Goal: Task Accomplishment & Management: Manage account settings

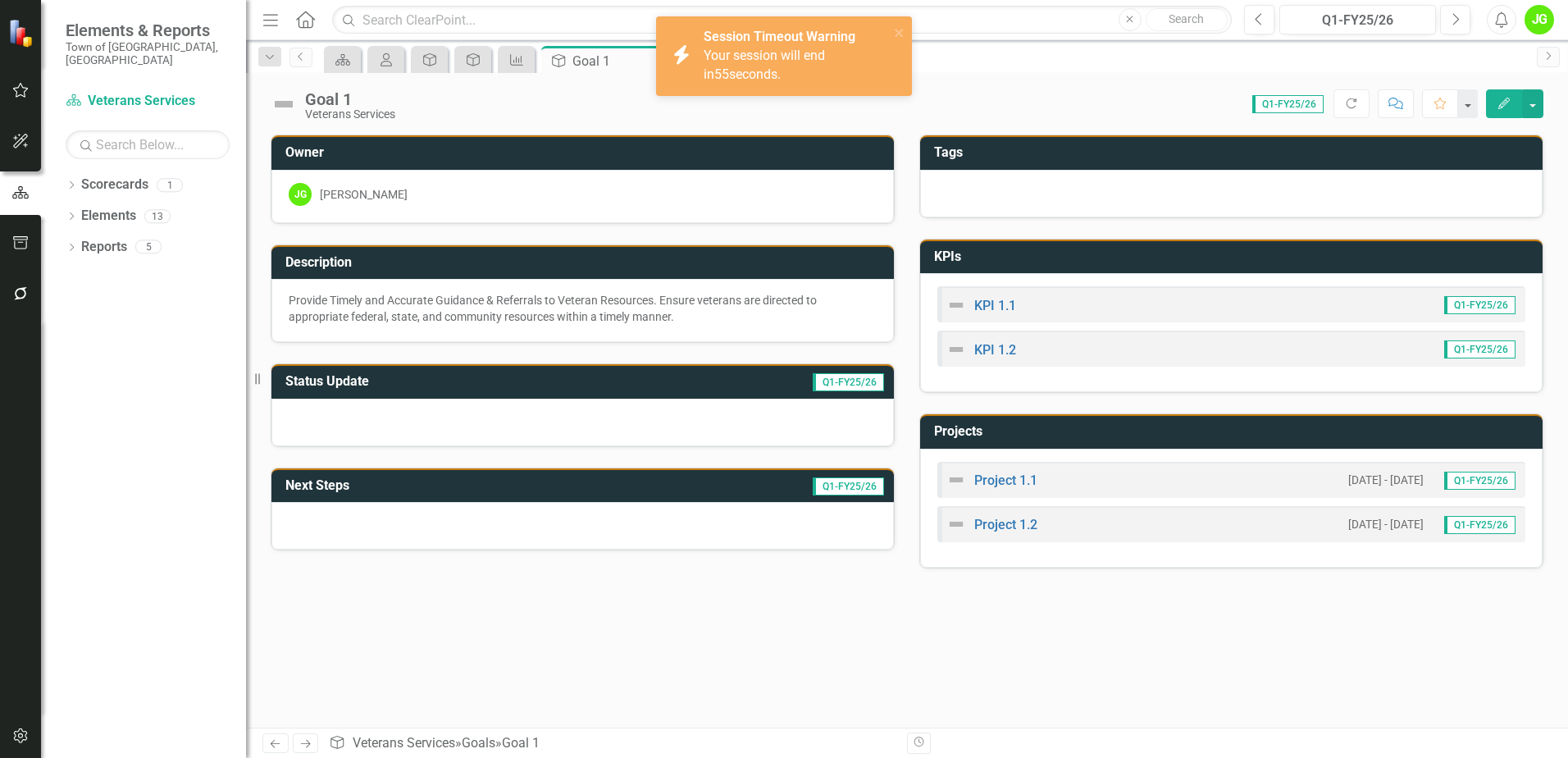
drag, startPoint x: 953, startPoint y: 59, endPoint x: 953, endPoint y: 72, distance: 13.0
click at [953, 62] on div "Scorecard My Scorecard Goal Goal KPI Goal Goal 1 Pin Close Project KPI KPI My U…" at bounding box center [924, 59] width 1208 height 26
click at [1061, 302] on div "KPI 1.1 Q1-FY25/26" at bounding box center [1231, 305] width 588 height 36
click at [778, 73] on div "Your session will end in 53 seconds." at bounding box center [794, 66] width 181 height 38
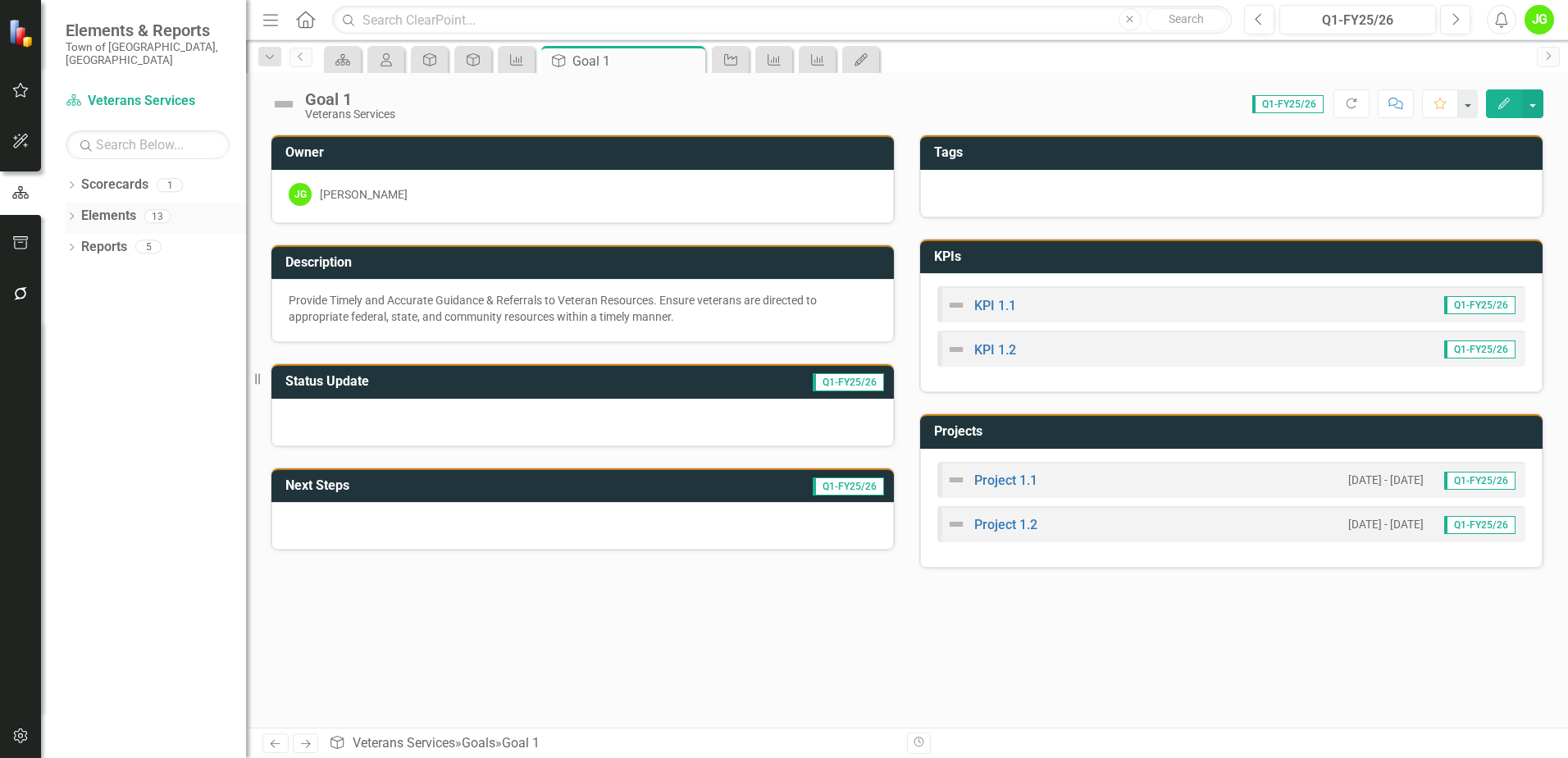
click at [102, 207] on link "Elements" at bounding box center [108, 217] width 55 height 19
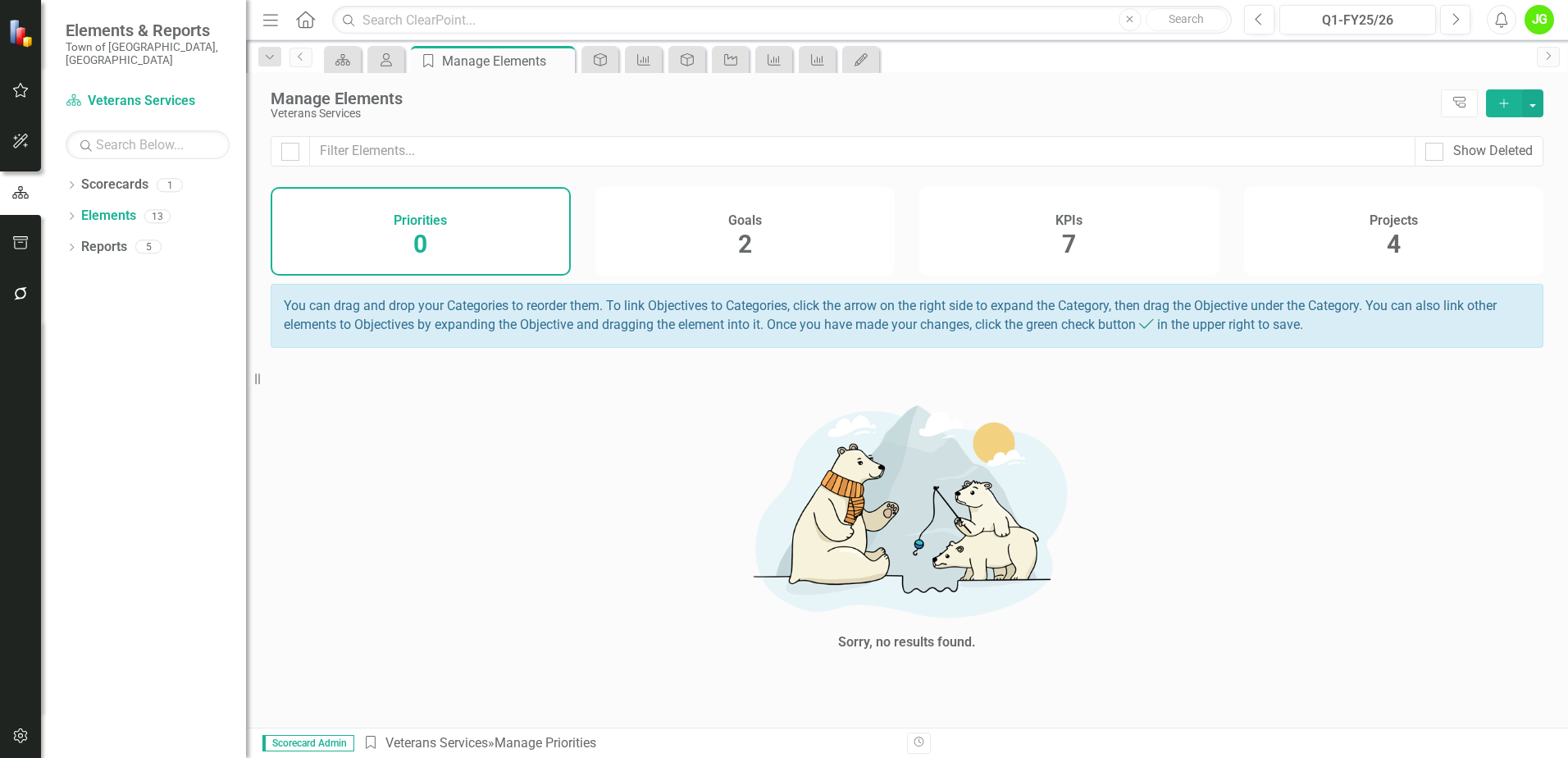
click at [1070, 240] on span "7" at bounding box center [1068, 243] width 14 height 29
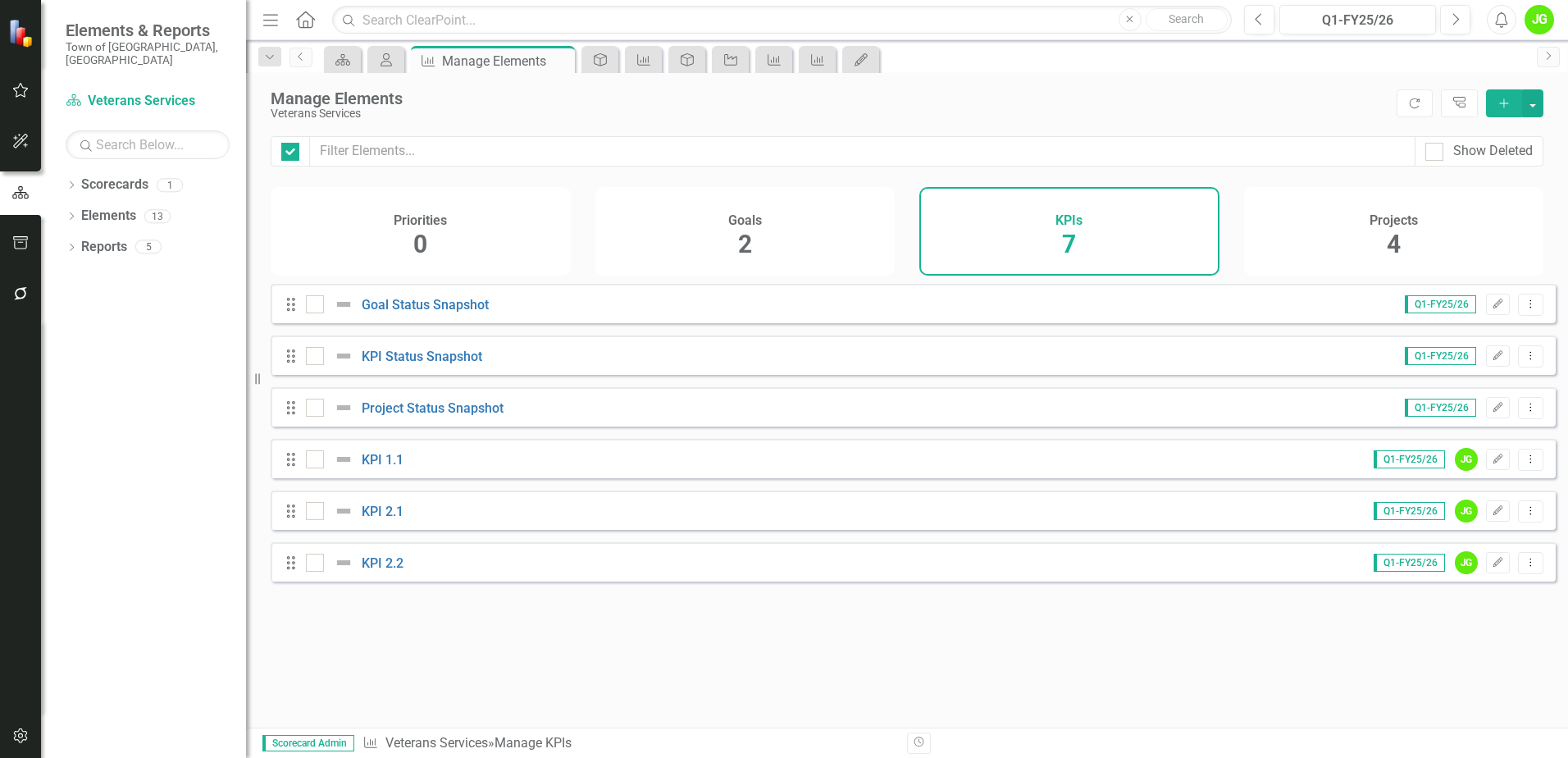
checkbox input "false"
click at [1347, 257] on div "Projects 4" at bounding box center [1394, 231] width 300 height 88
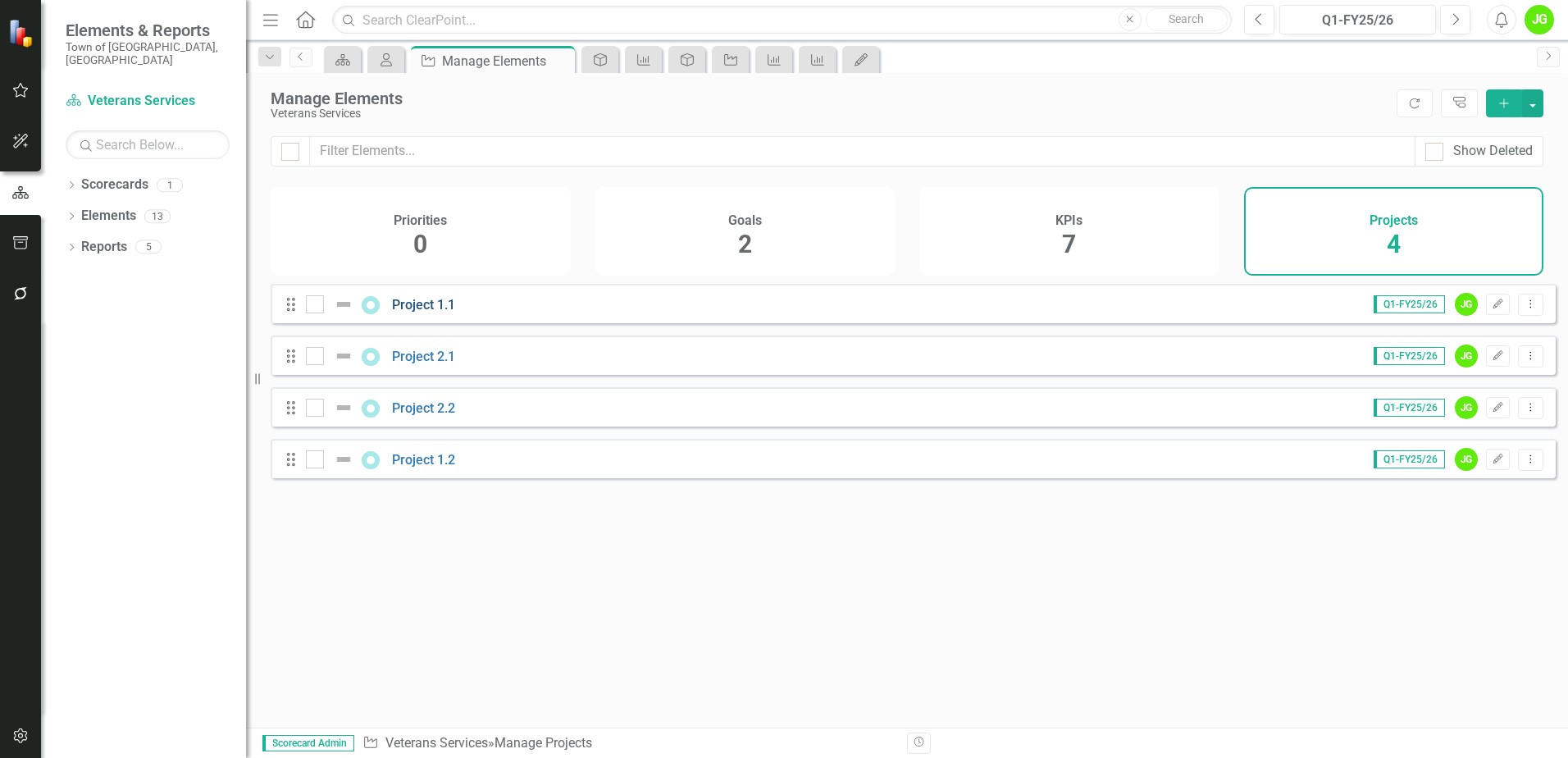
click at [436, 313] on link "Project 1.1" at bounding box center [423, 305] width 63 height 16
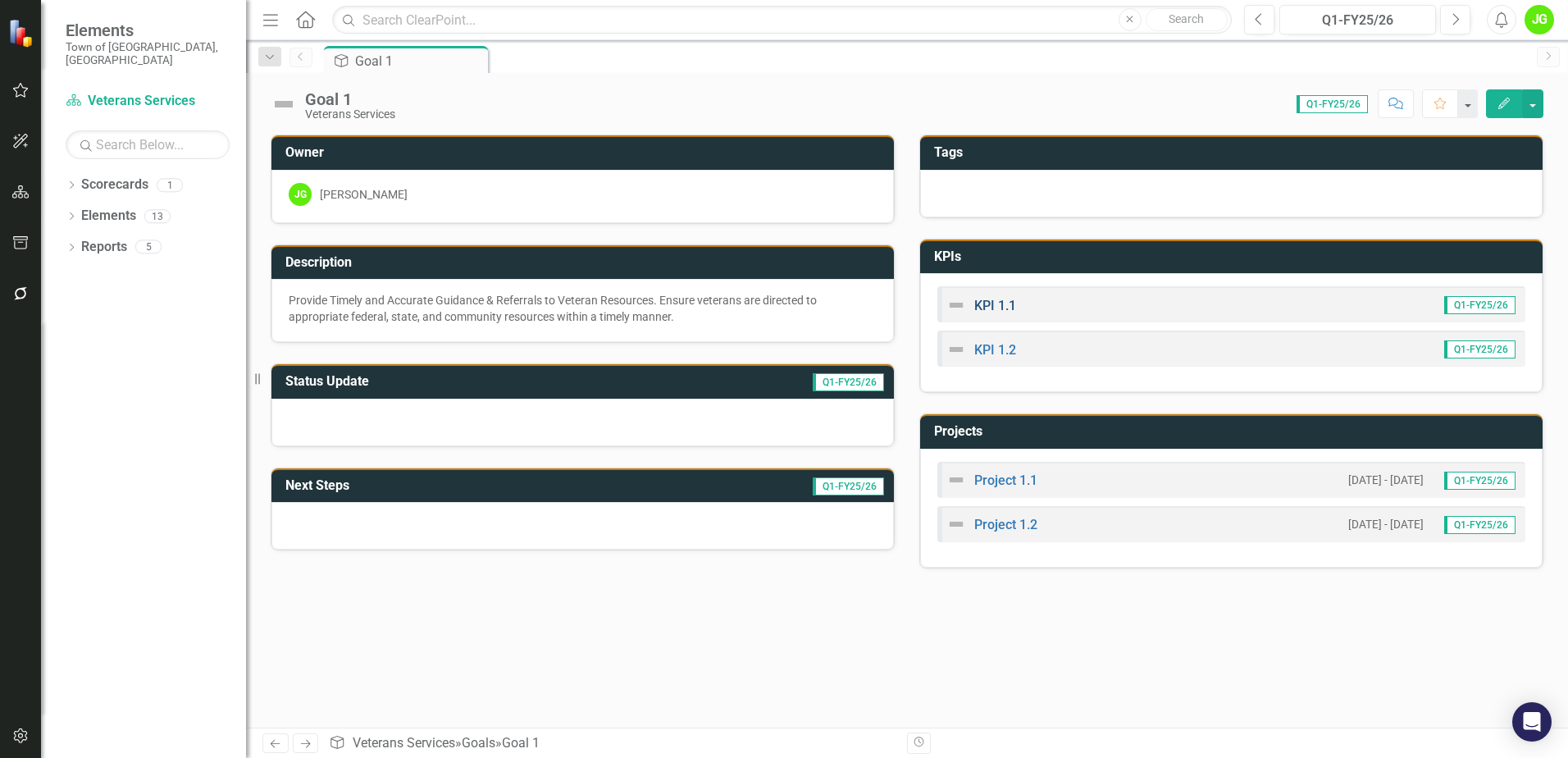
click at [1000, 309] on link "KPI 1.1" at bounding box center [995, 306] width 42 height 16
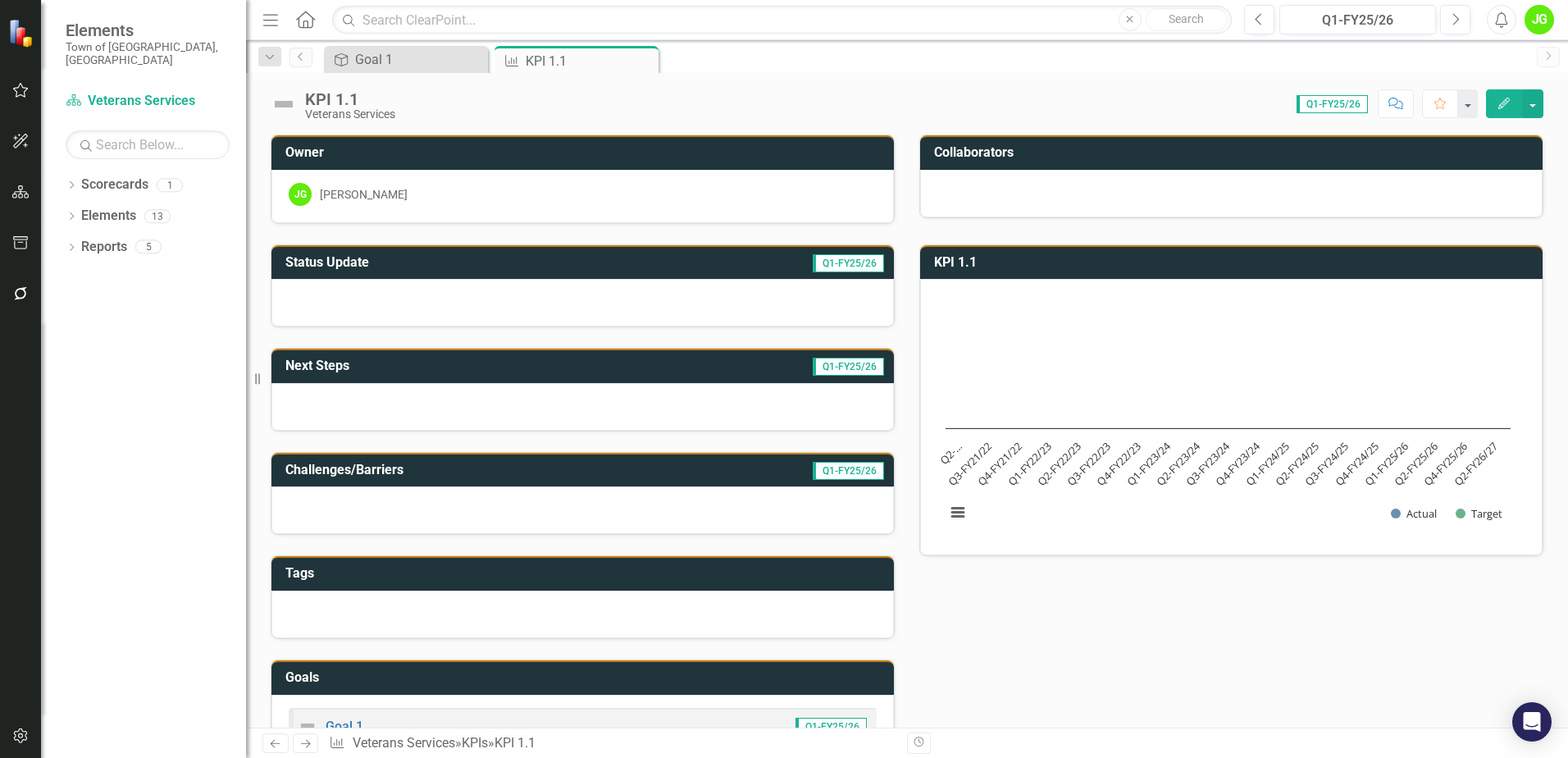
click at [1497, 105] on icon "Edit" at bounding box center [1503, 103] width 15 height 11
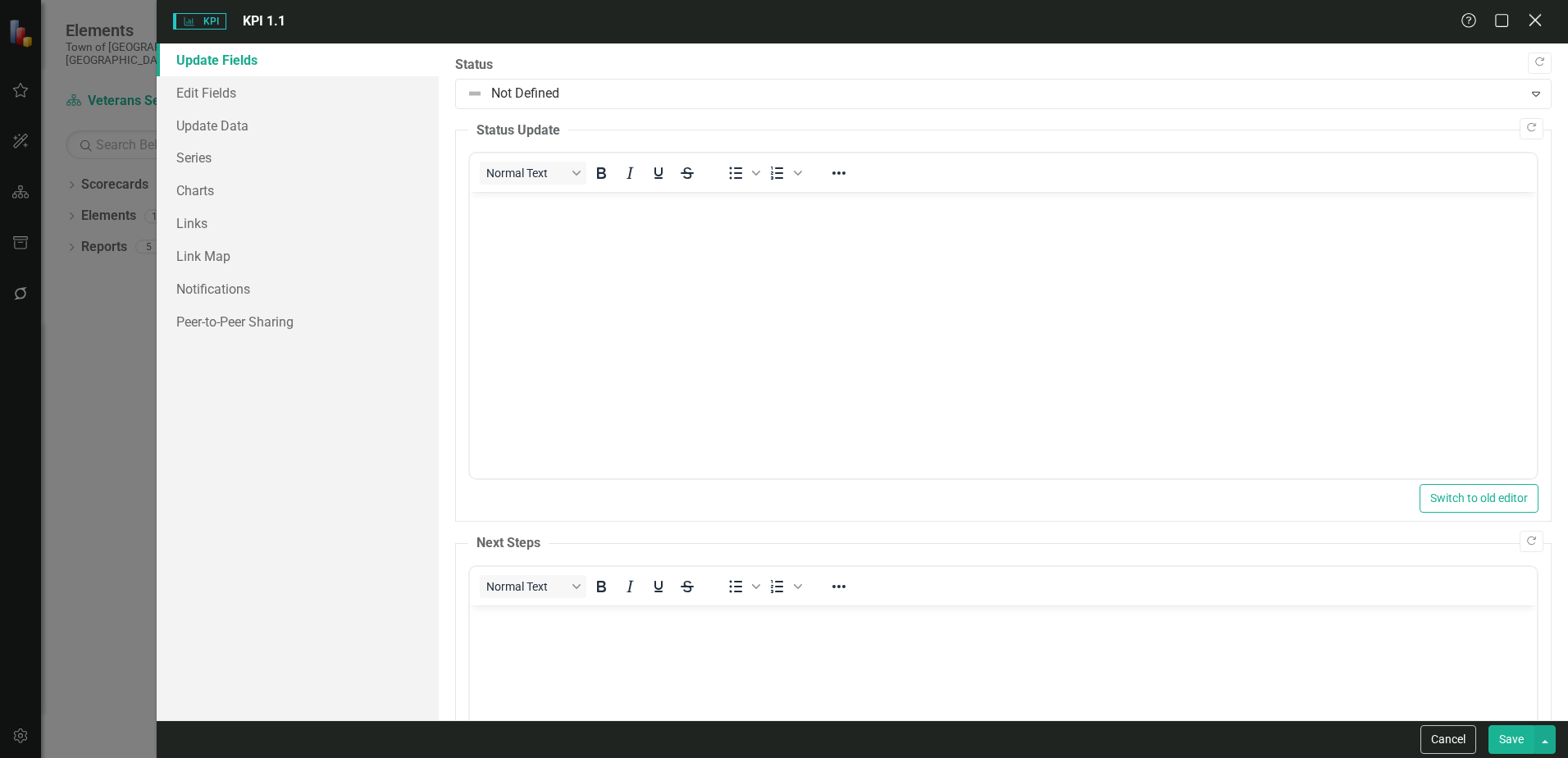
click at [1535, 20] on icon at bounding box center [1534, 20] width 12 height 12
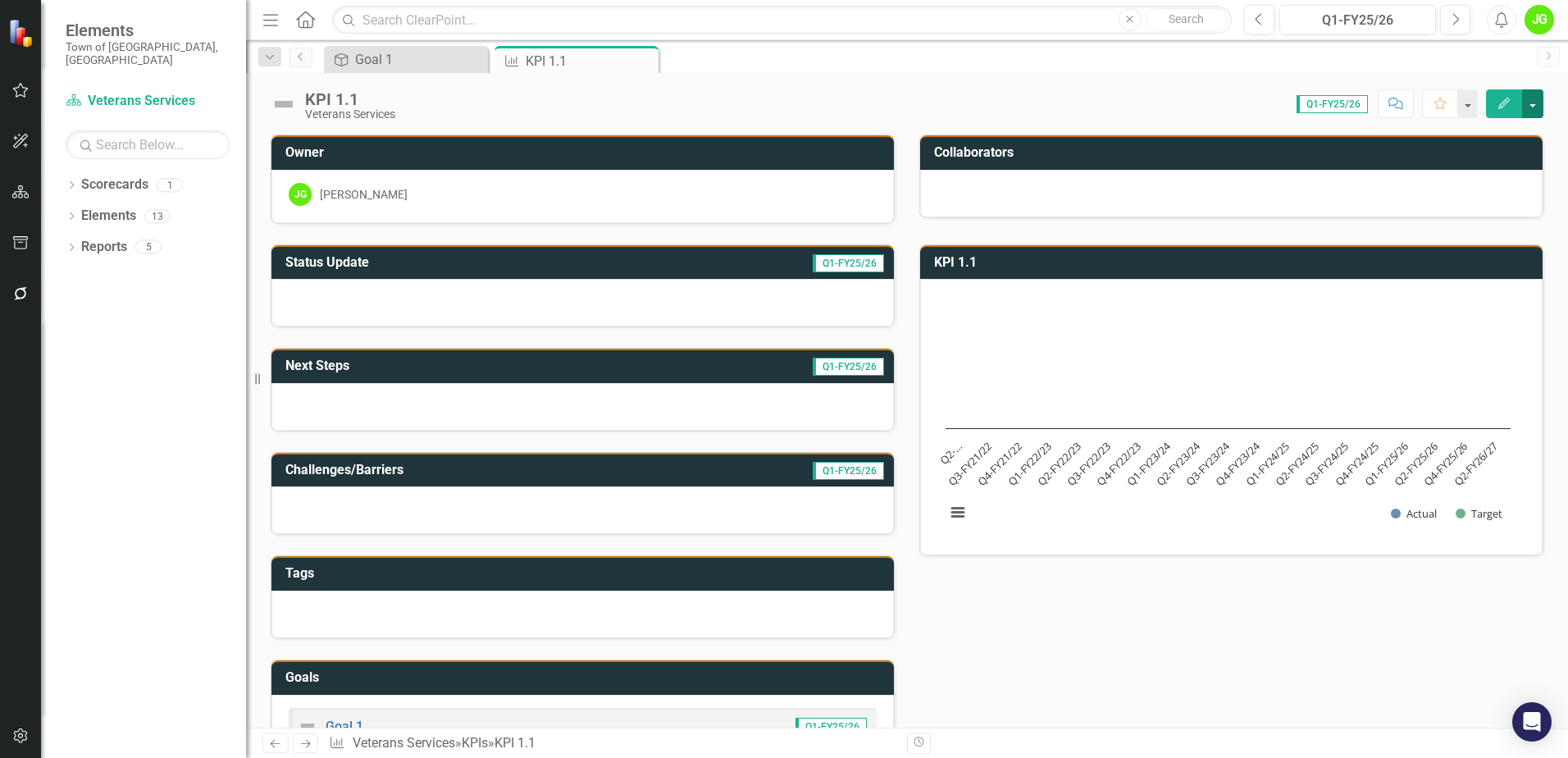
click at [1534, 104] on button "button" at bounding box center [1533, 103] width 22 height 29
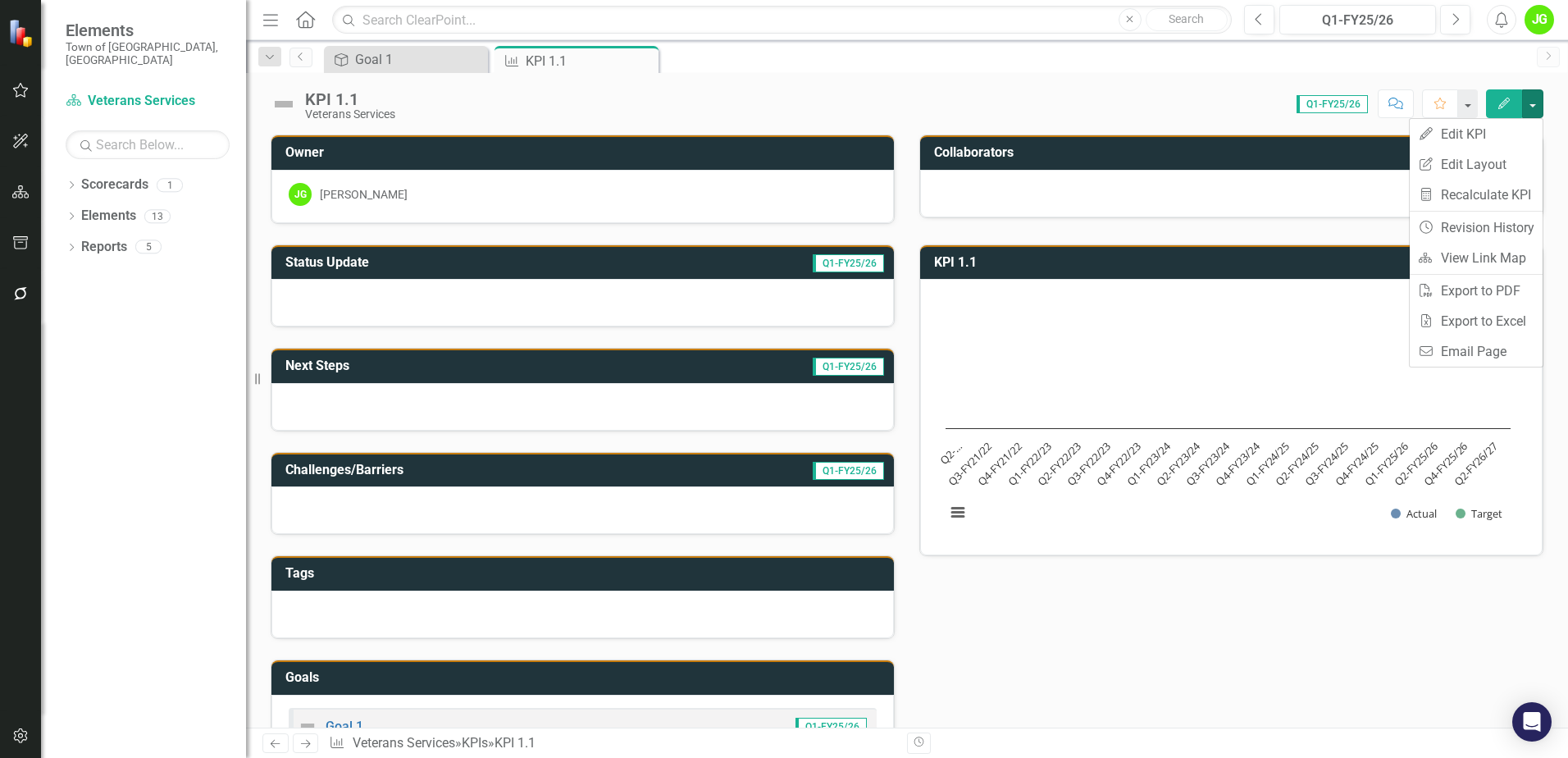
click at [1202, 99] on div "Score: 0.00 Q1-FY25/26 Completed Comment Favorite Edit" at bounding box center [973, 103] width 1139 height 28
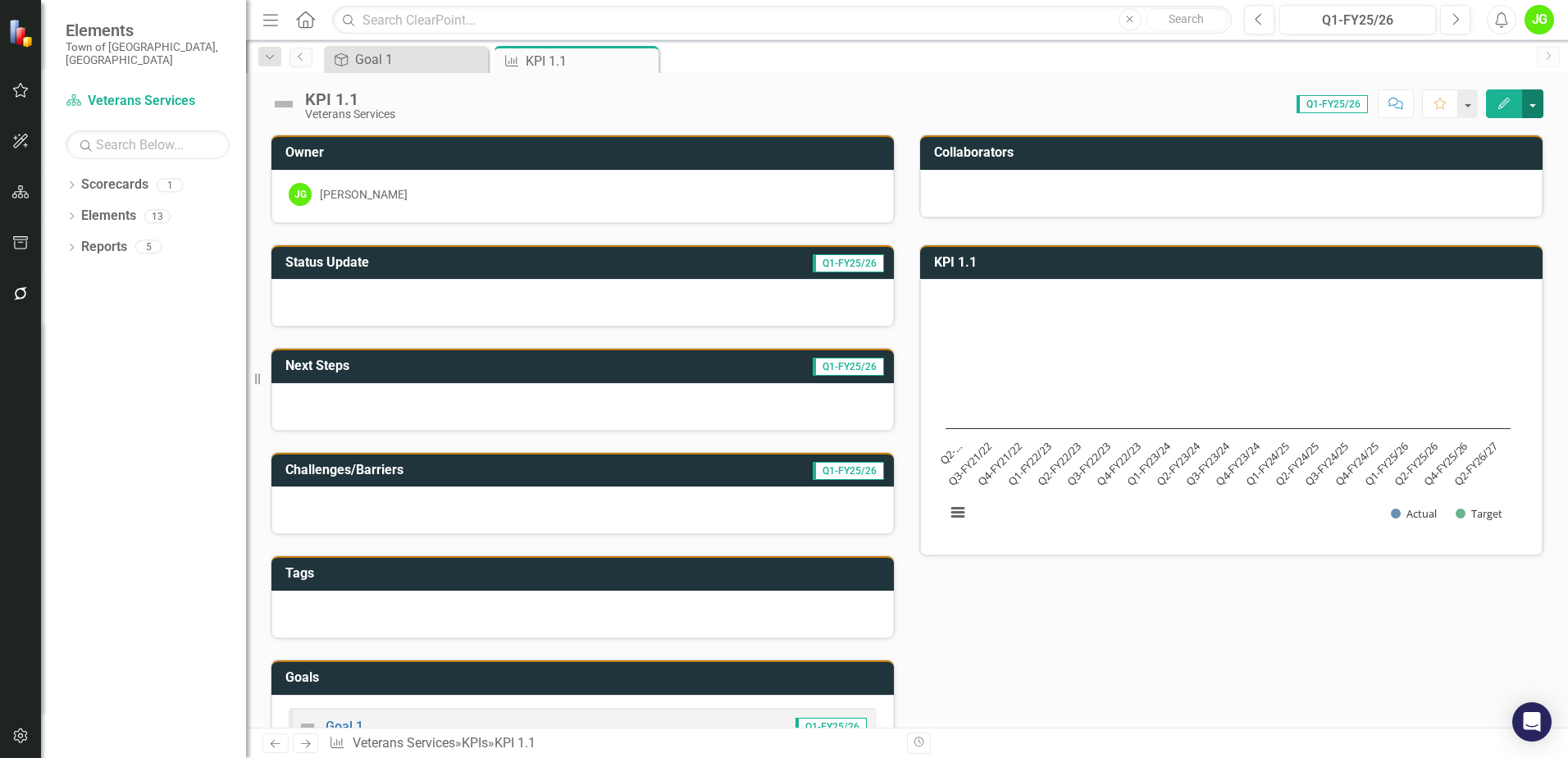
click at [1528, 104] on button "button" at bounding box center [1533, 103] width 22 height 29
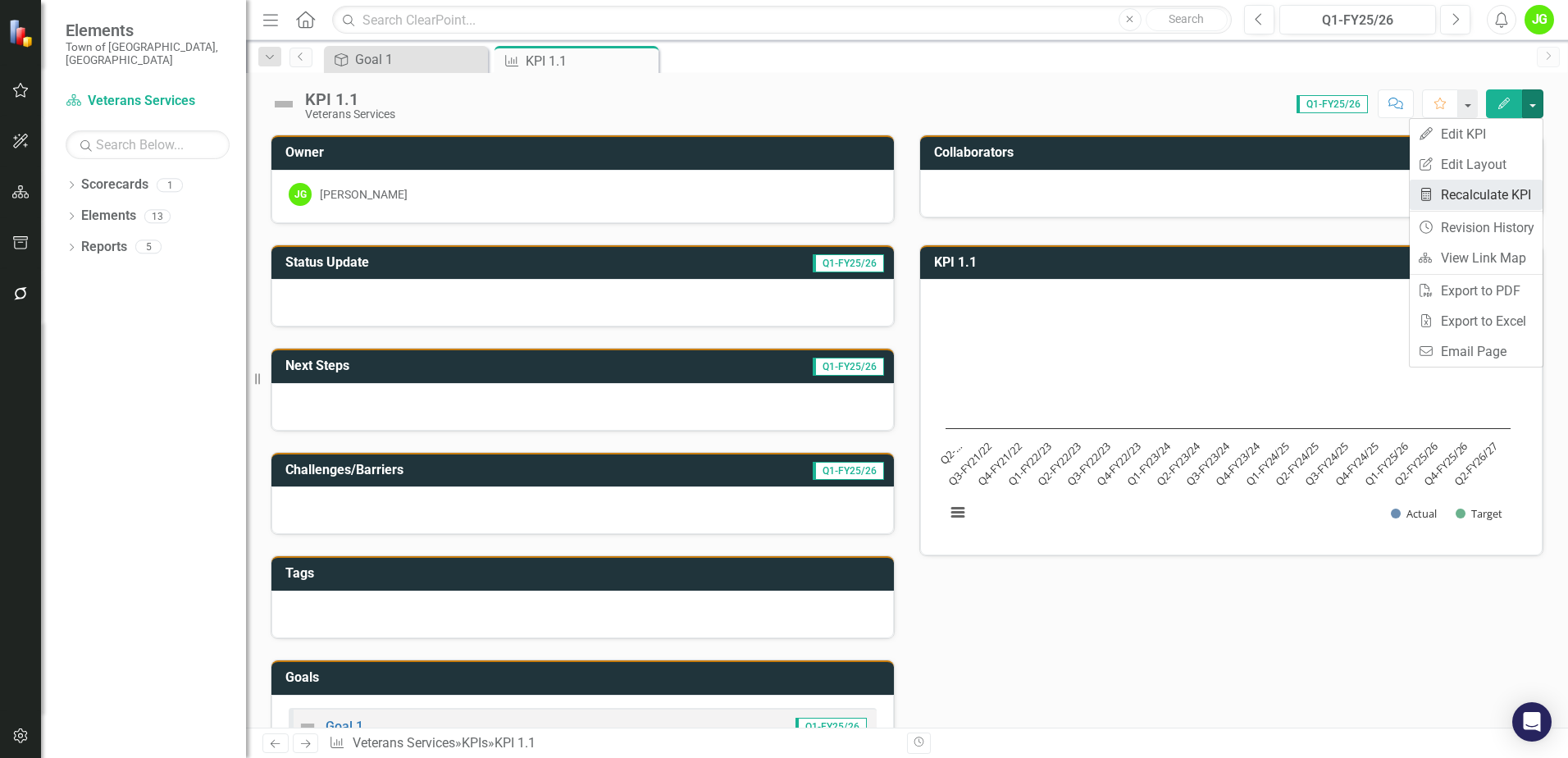
click at [1445, 197] on link "Recalculate KPI Recalculate KPI" at bounding box center [1475, 194] width 132 height 30
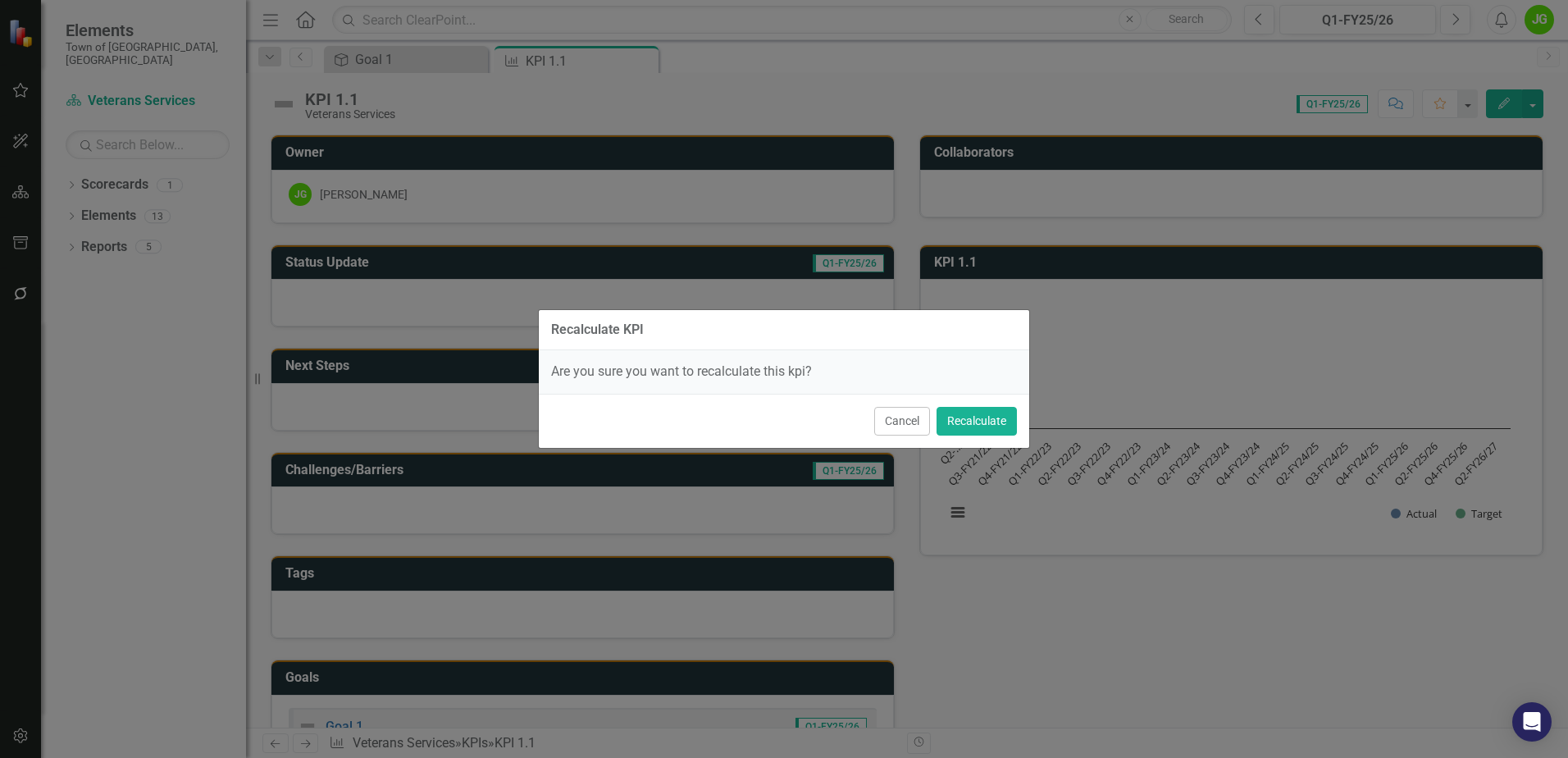
click at [887, 418] on button "Cancel" at bounding box center [902, 421] width 55 height 29
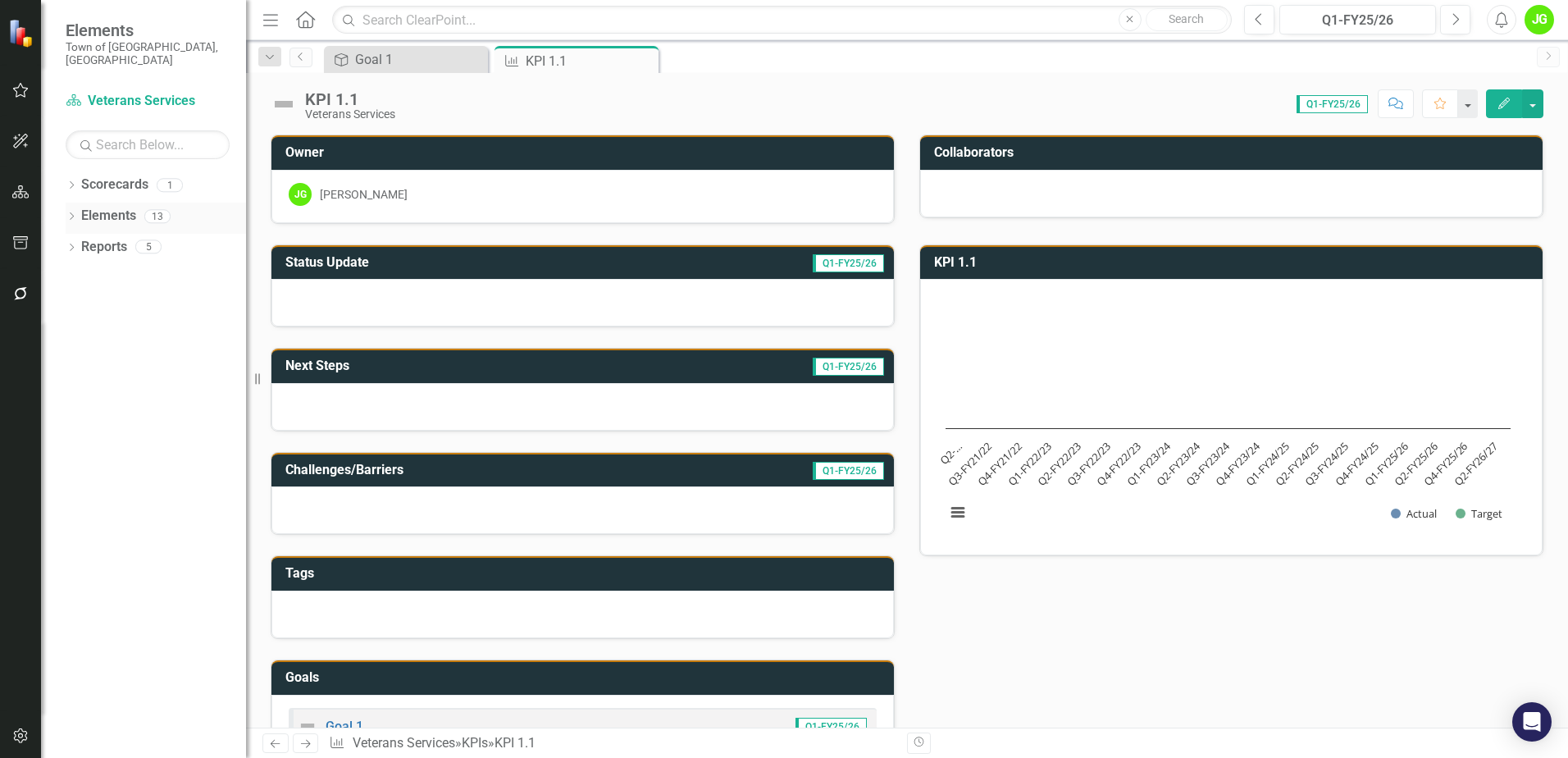
click at [115, 207] on link "Elements" at bounding box center [108, 217] width 55 height 19
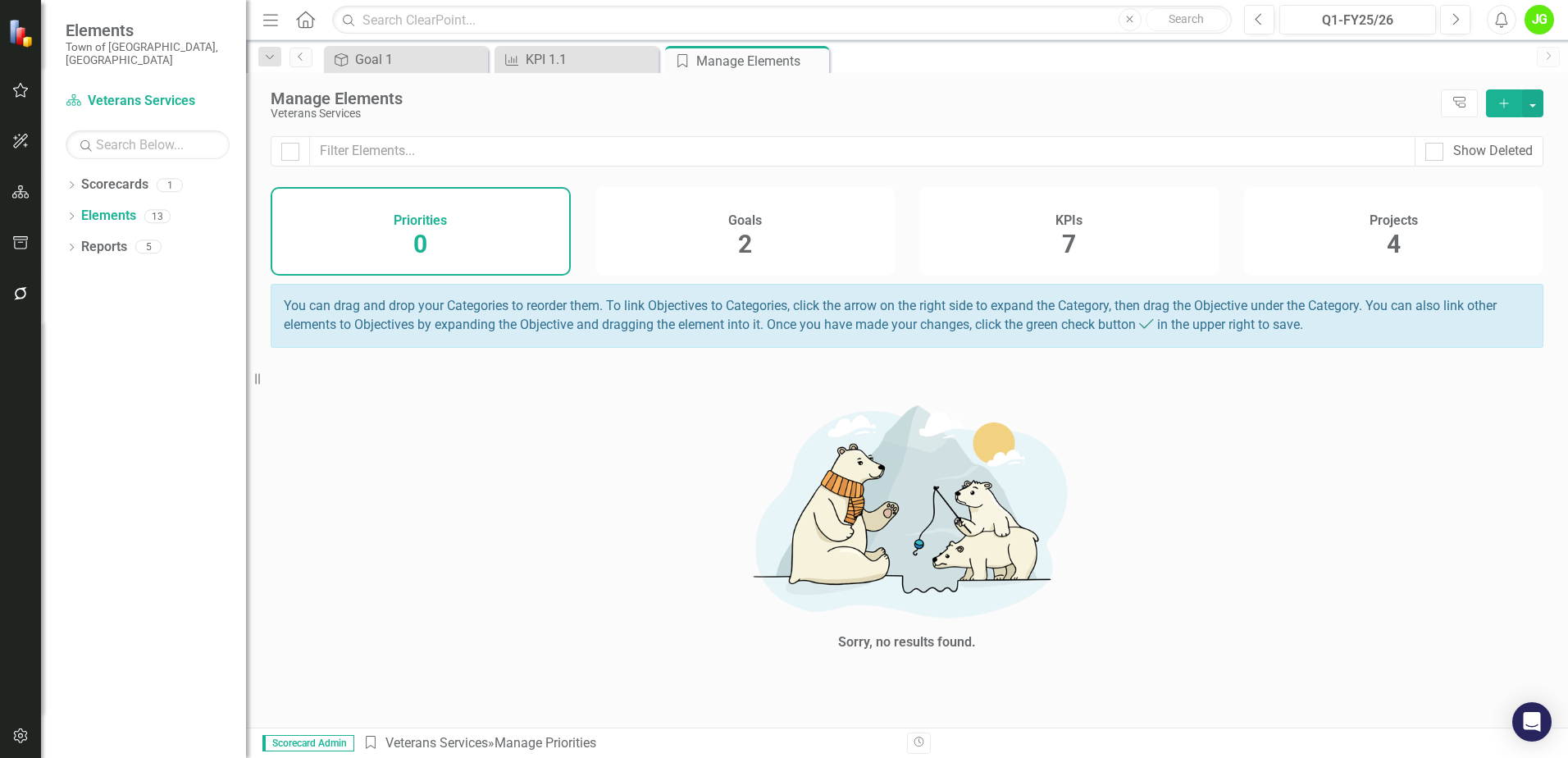
click at [745, 250] on span "2" at bounding box center [745, 243] width 14 height 29
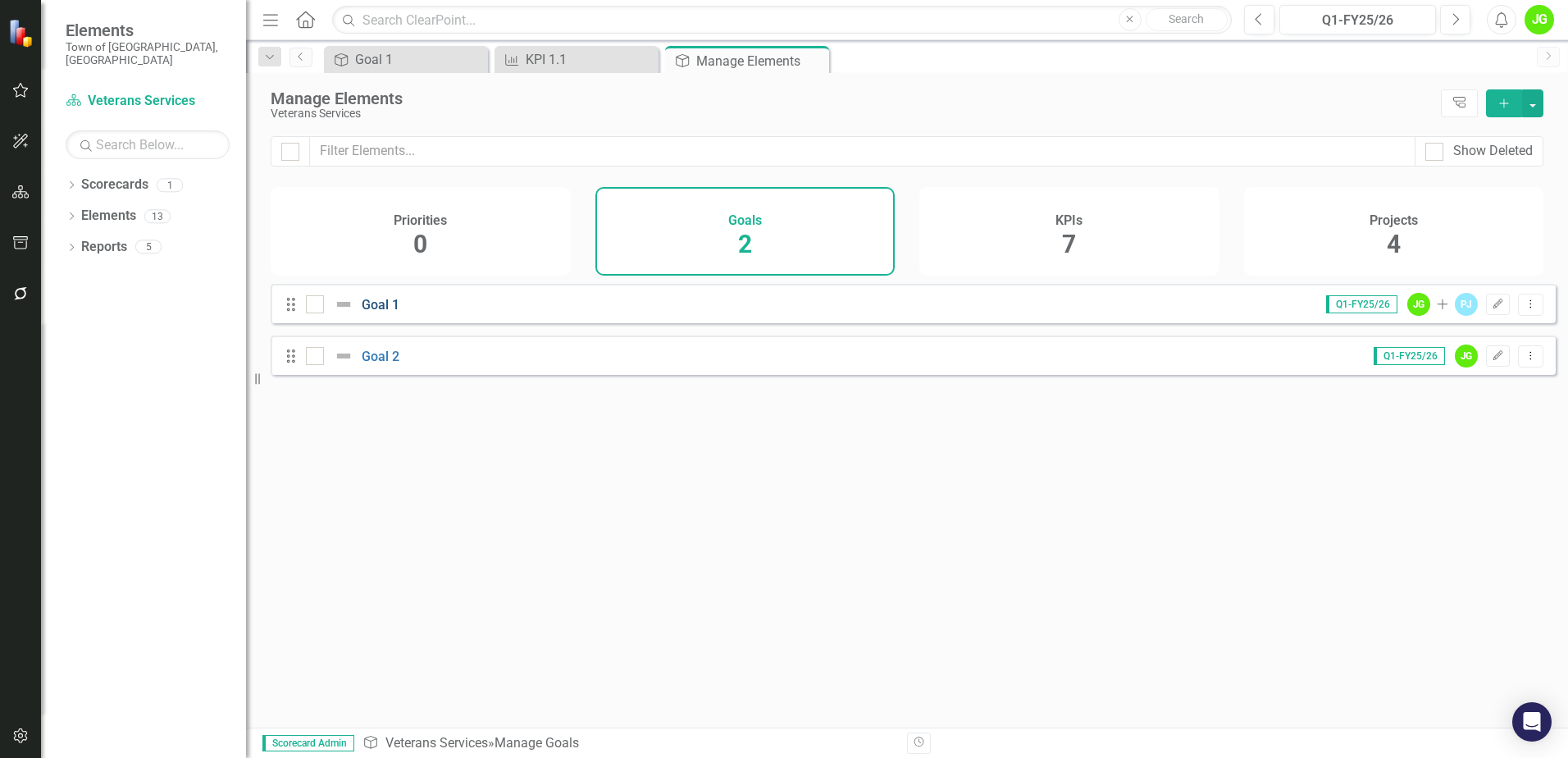
click at [363, 313] on link "Goal 1" at bounding box center [381, 305] width 38 height 16
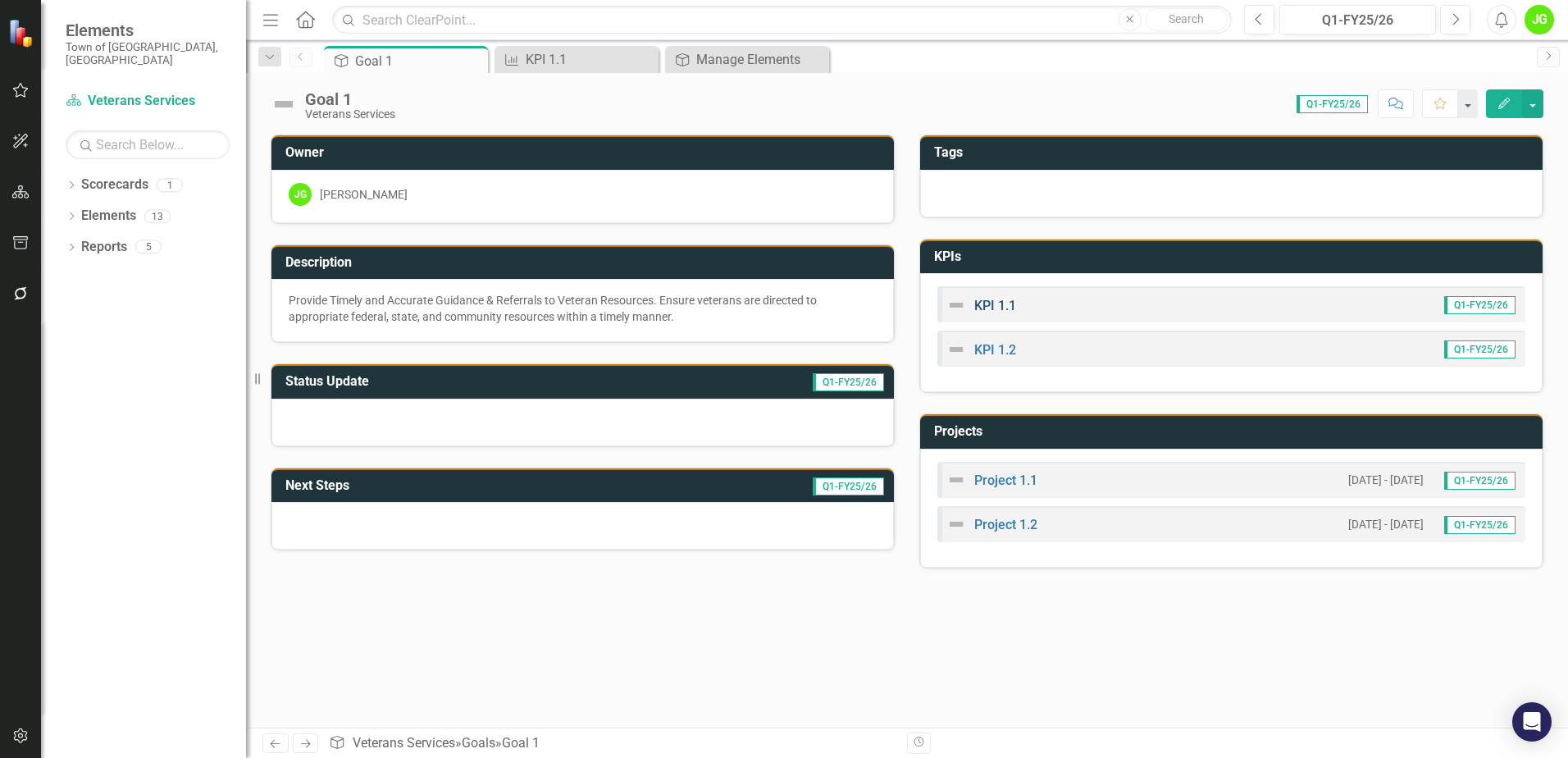
click at [999, 308] on link "KPI 1.1" at bounding box center [995, 306] width 42 height 16
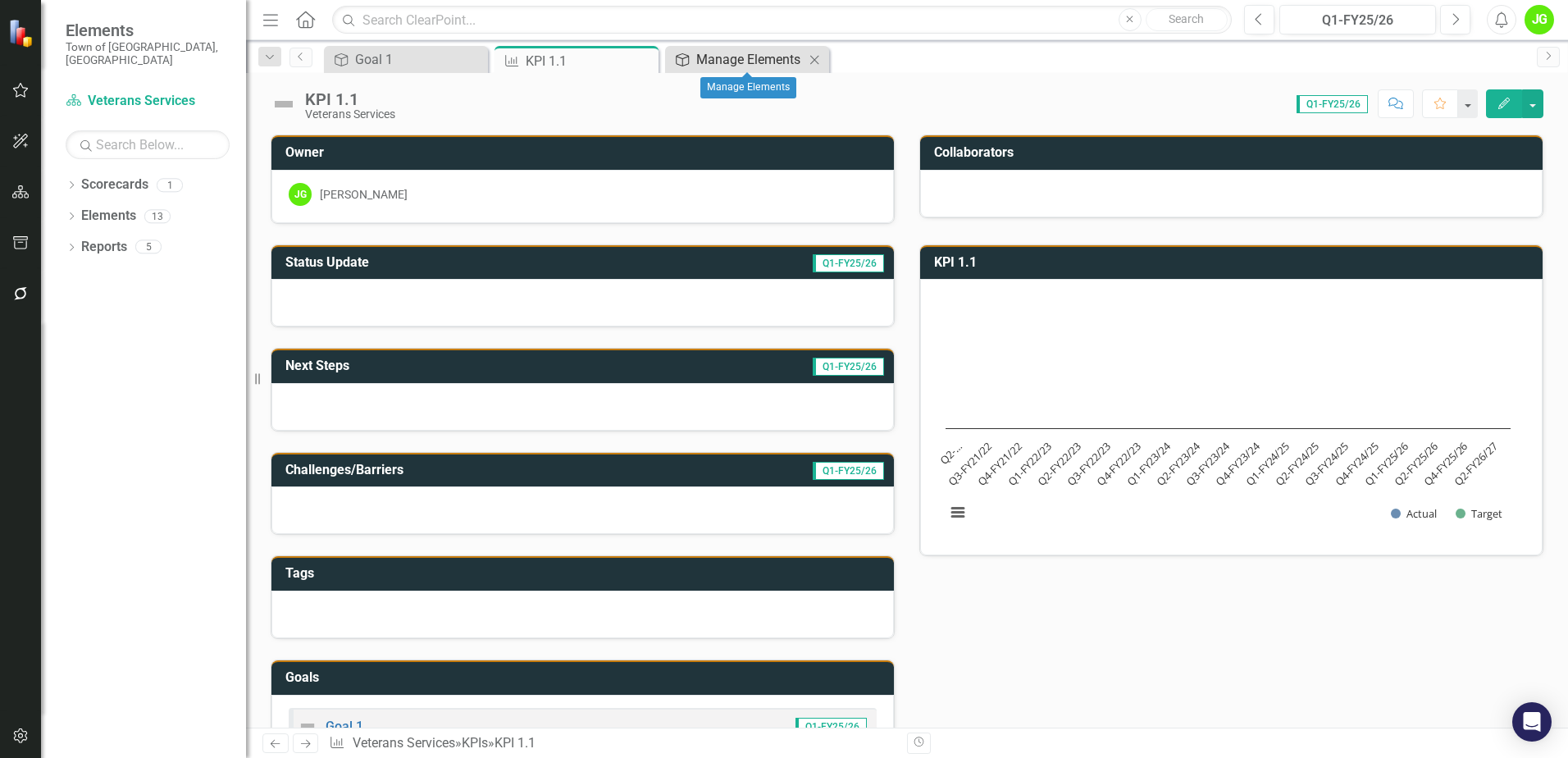
click at [719, 59] on div "Manage Elements" at bounding box center [750, 60] width 108 height 21
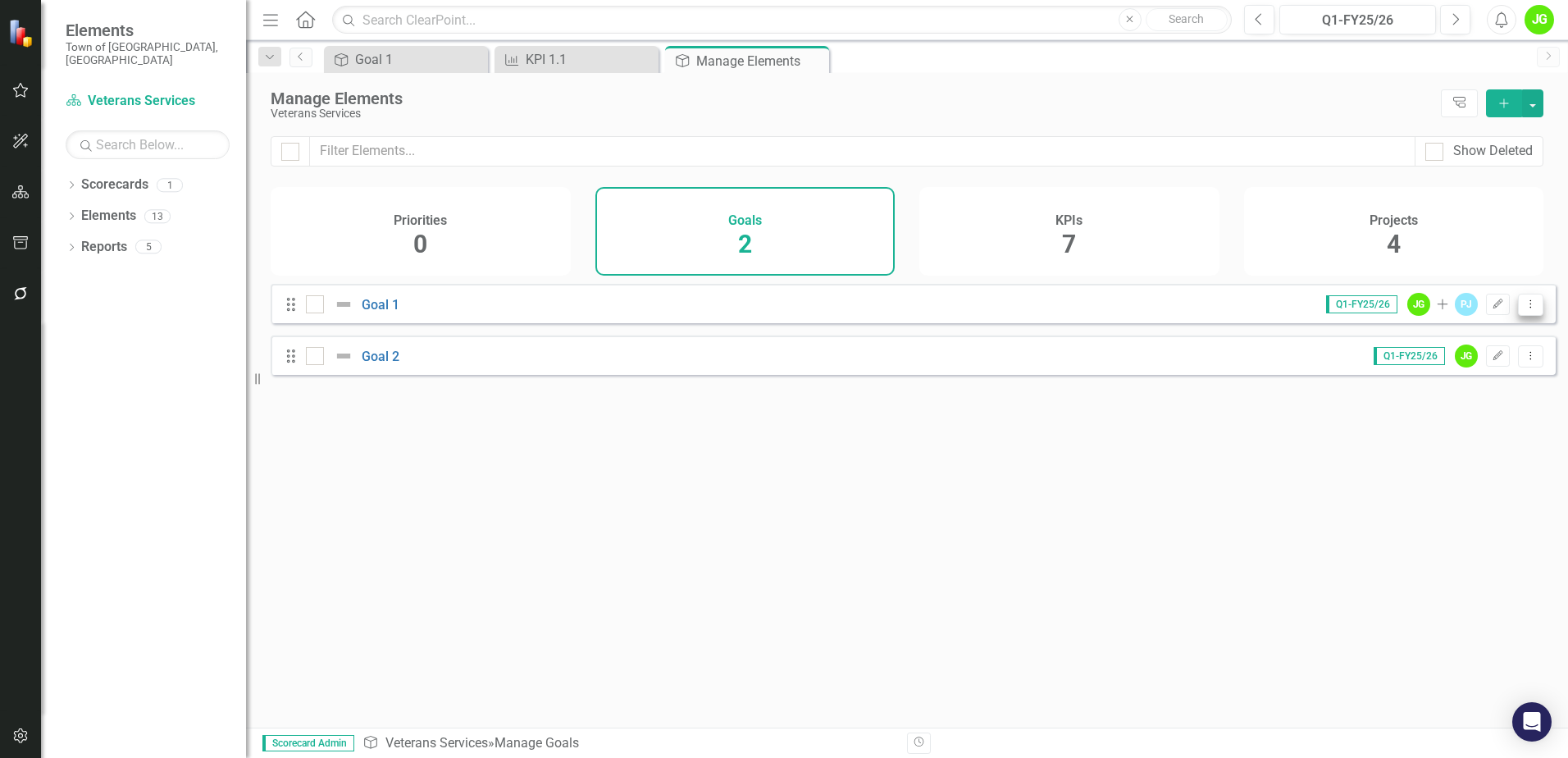
click at [1524, 309] on icon "Dropdown Menu" at bounding box center [1531, 304] width 14 height 10
drag, startPoint x: 969, startPoint y: 515, endPoint x: 926, endPoint y: 515, distance: 43.0
click at [969, 514] on div "Looks like you don't have any Goals set up yet. Why don't you add an Goal or le…" at bounding box center [913, 485] width 1285 height 403
click at [1079, 245] on div "KPIs 7" at bounding box center [1069, 231] width 300 height 88
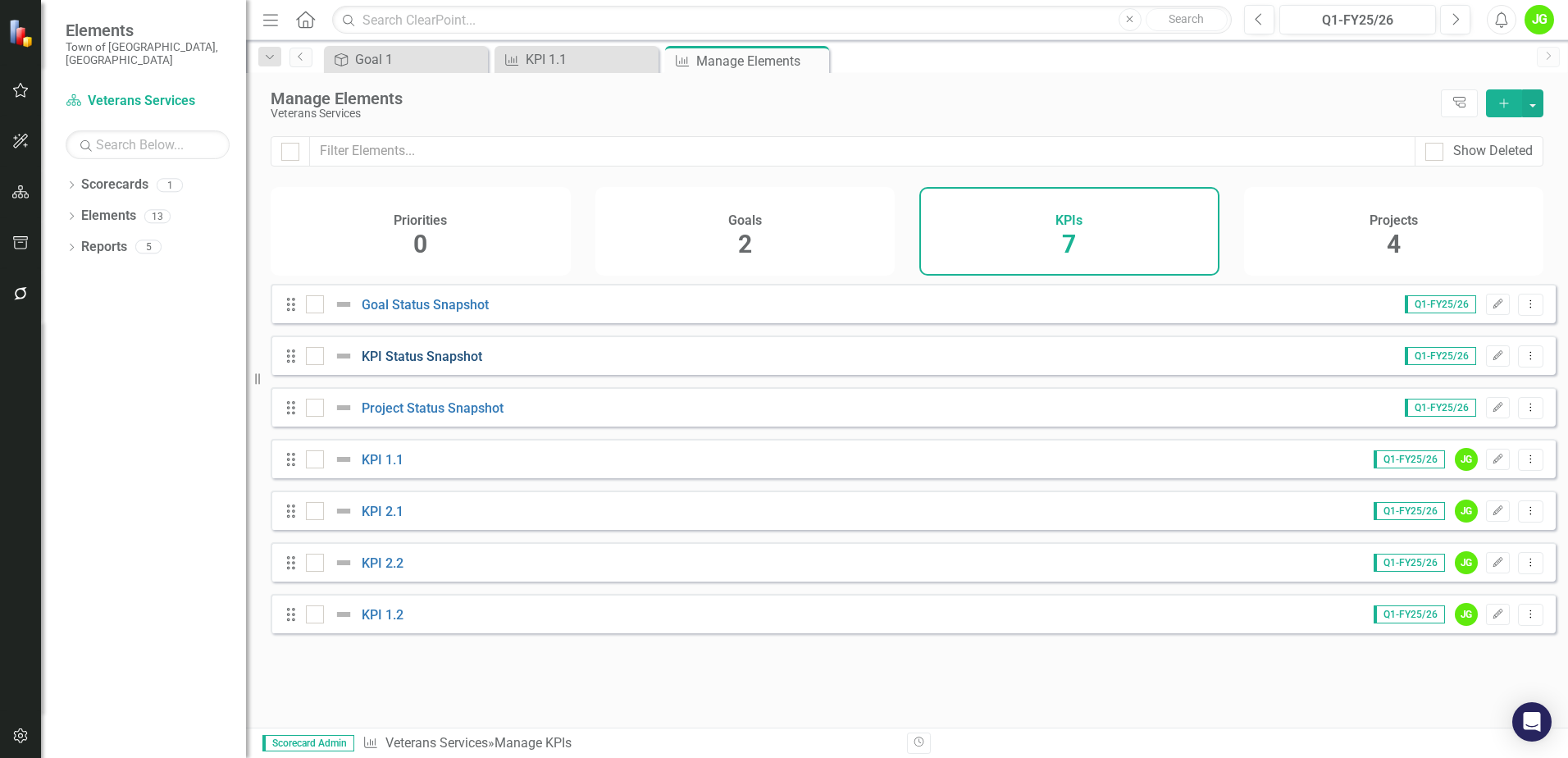
click at [426, 365] on link "KPI Status Snapshot" at bounding box center [422, 357] width 120 height 16
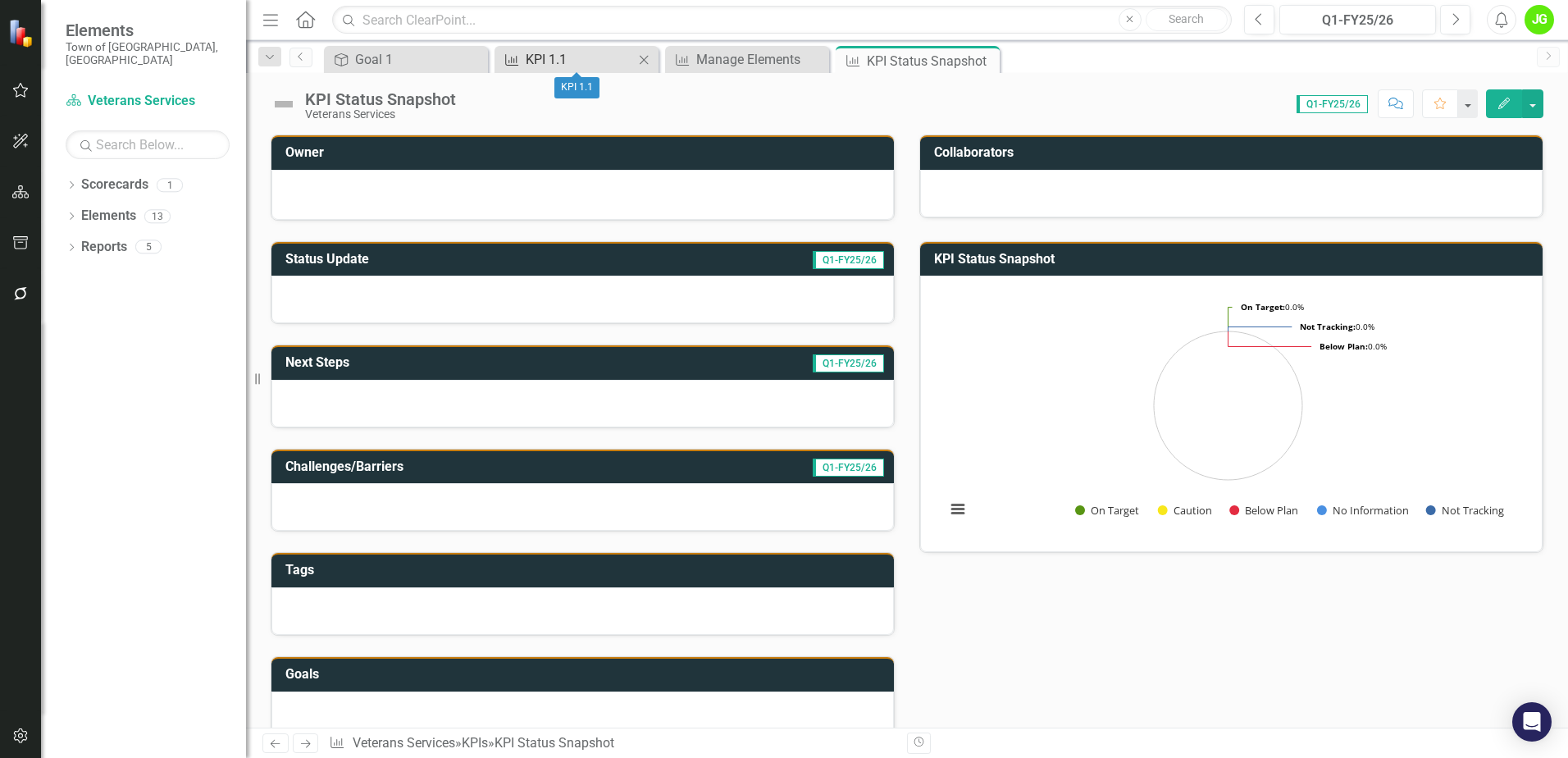
click at [599, 61] on div "KPI 1.1" at bounding box center [579, 60] width 108 height 21
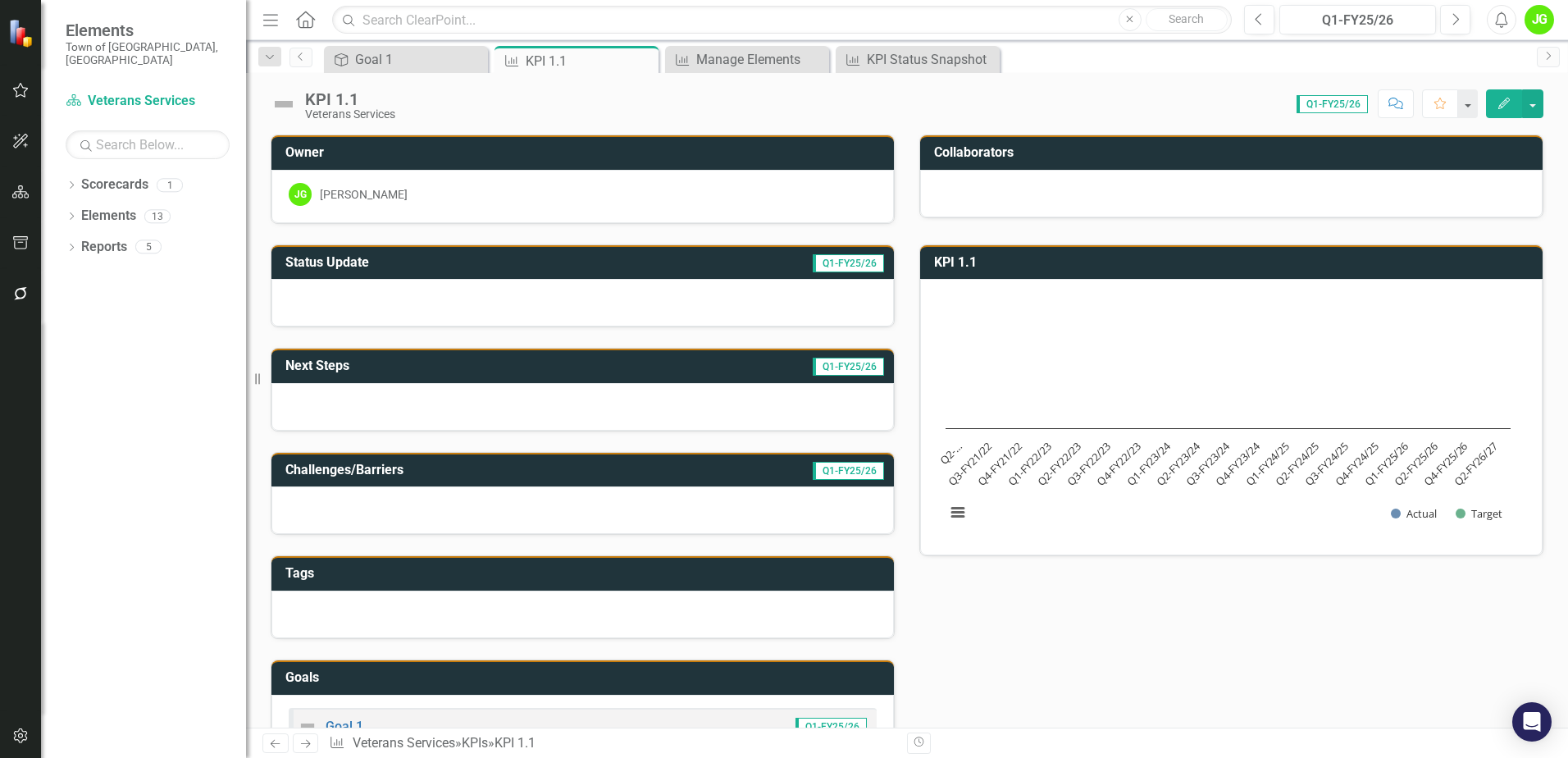
click at [326, 100] on div "KPI 1.1" at bounding box center [350, 99] width 90 height 18
click at [326, 100] on div "KPI 1.1" at bounding box center [350, 99] width 90 height 18
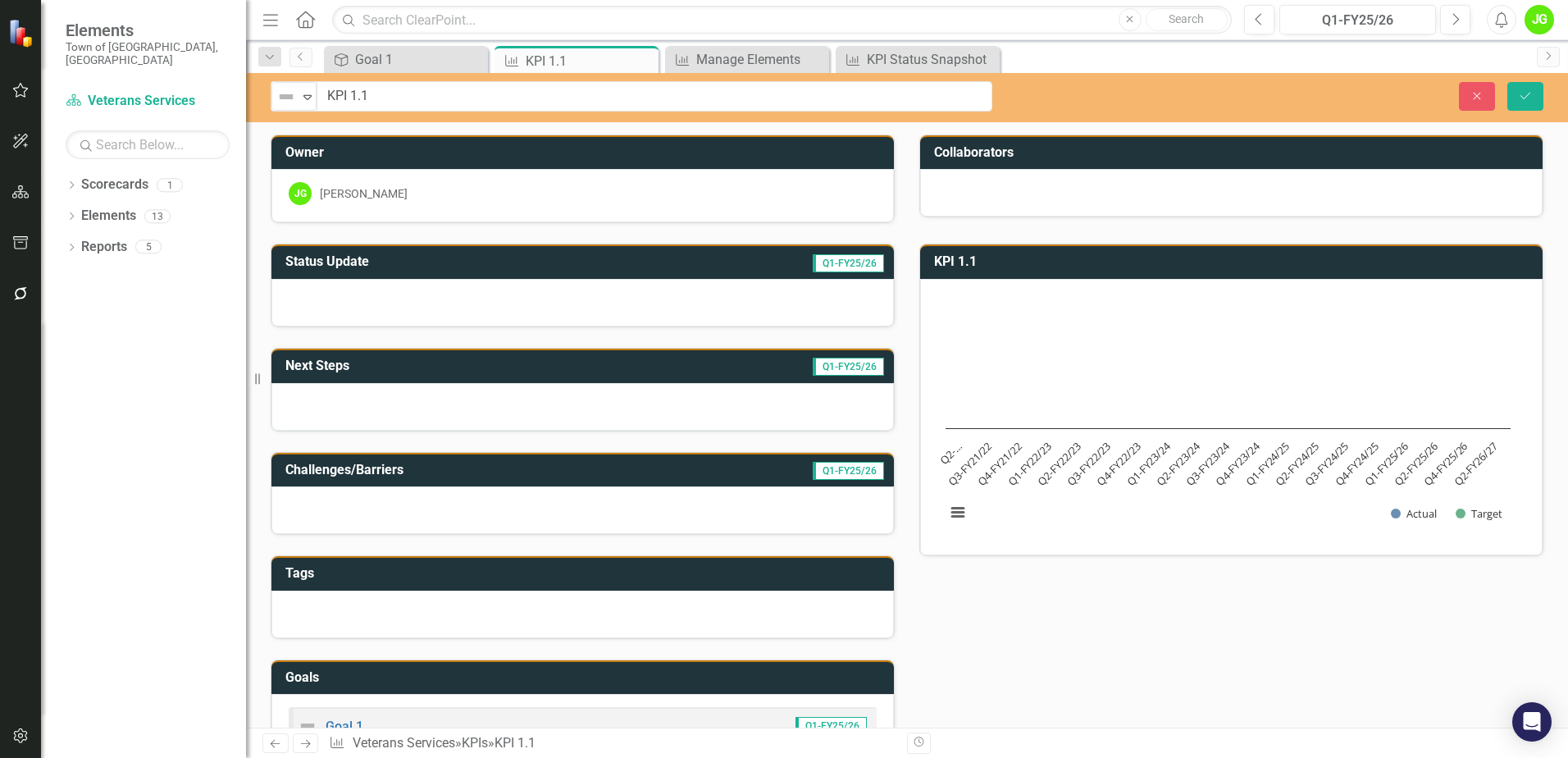
drag, startPoint x: 435, startPoint y: 151, endPoint x: 447, endPoint y: 143, distance: 14.4
click at [436, 151] on h3 "Owner" at bounding box center [585, 152] width 600 height 15
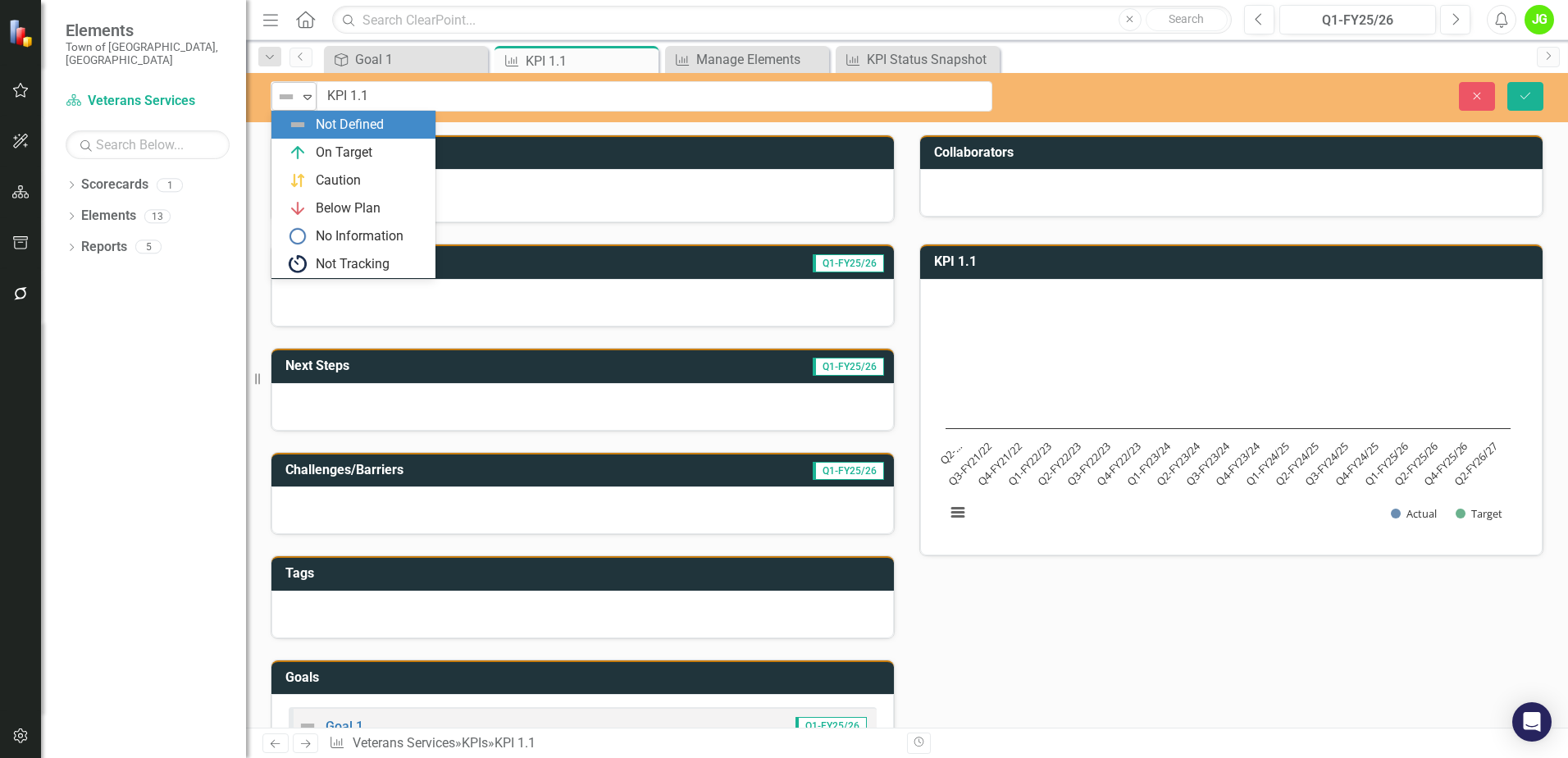
click at [307, 98] on icon "Expand" at bounding box center [307, 96] width 16 height 13
drag, startPoint x: 535, startPoint y: 107, endPoint x: 621, endPoint y: 120, distance: 87.0
click at [548, 110] on input "KPI 1.1" at bounding box center [655, 96] width 674 height 30
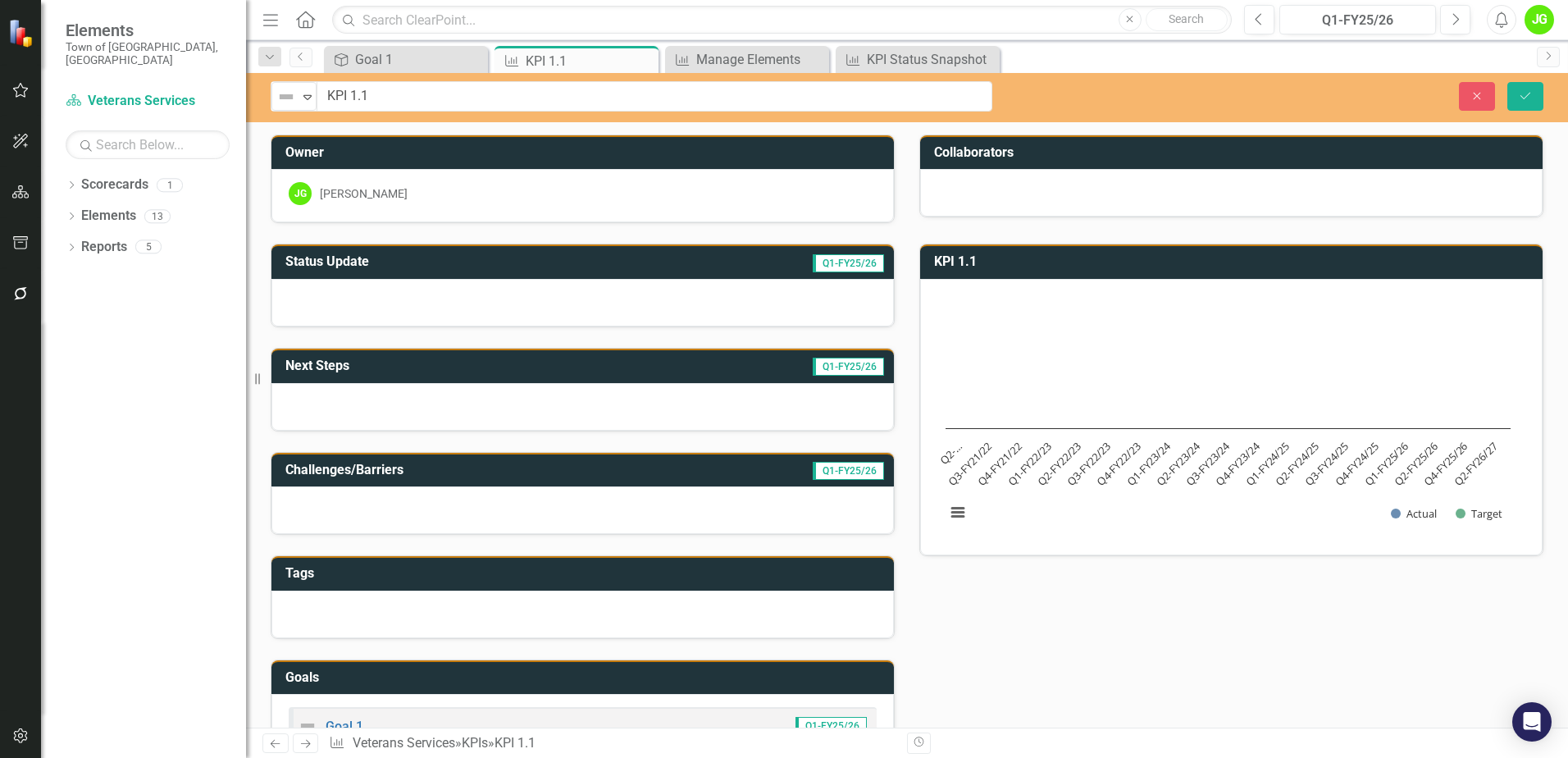
click at [1158, 101] on div "Close Save" at bounding box center [1293, 96] width 526 height 29
drag, startPoint x: 1219, startPoint y: 114, endPoint x: 1034, endPoint y: 173, distance: 194.2
click at [1216, 115] on div "Not Defined Expand KPI 1.1 Close Save" at bounding box center [907, 97] width 1322 height 49
click at [405, 55] on div "Goal 1" at bounding box center [409, 60] width 108 height 21
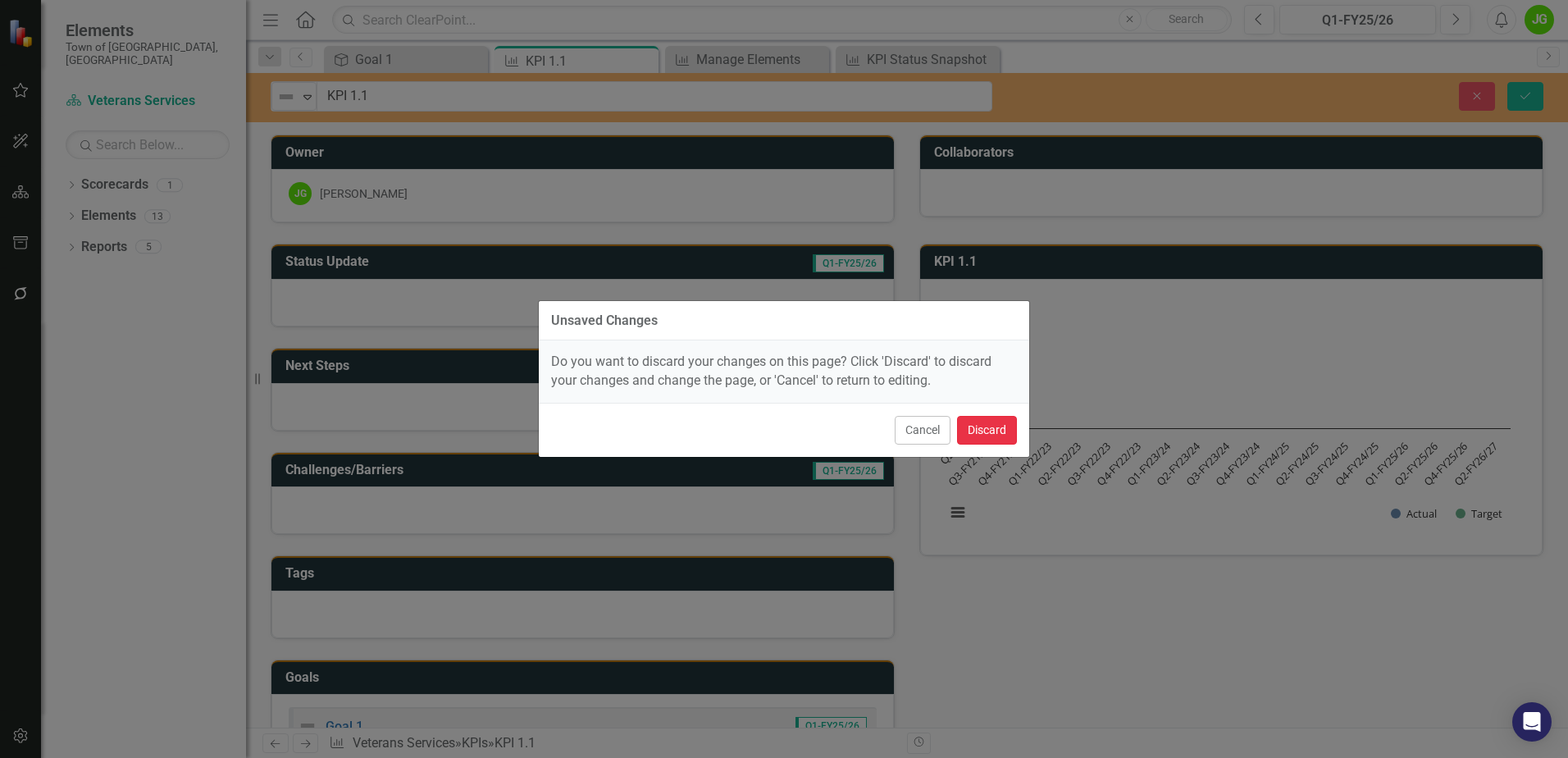
click at [970, 436] on button "Discard" at bounding box center [986, 430] width 60 height 29
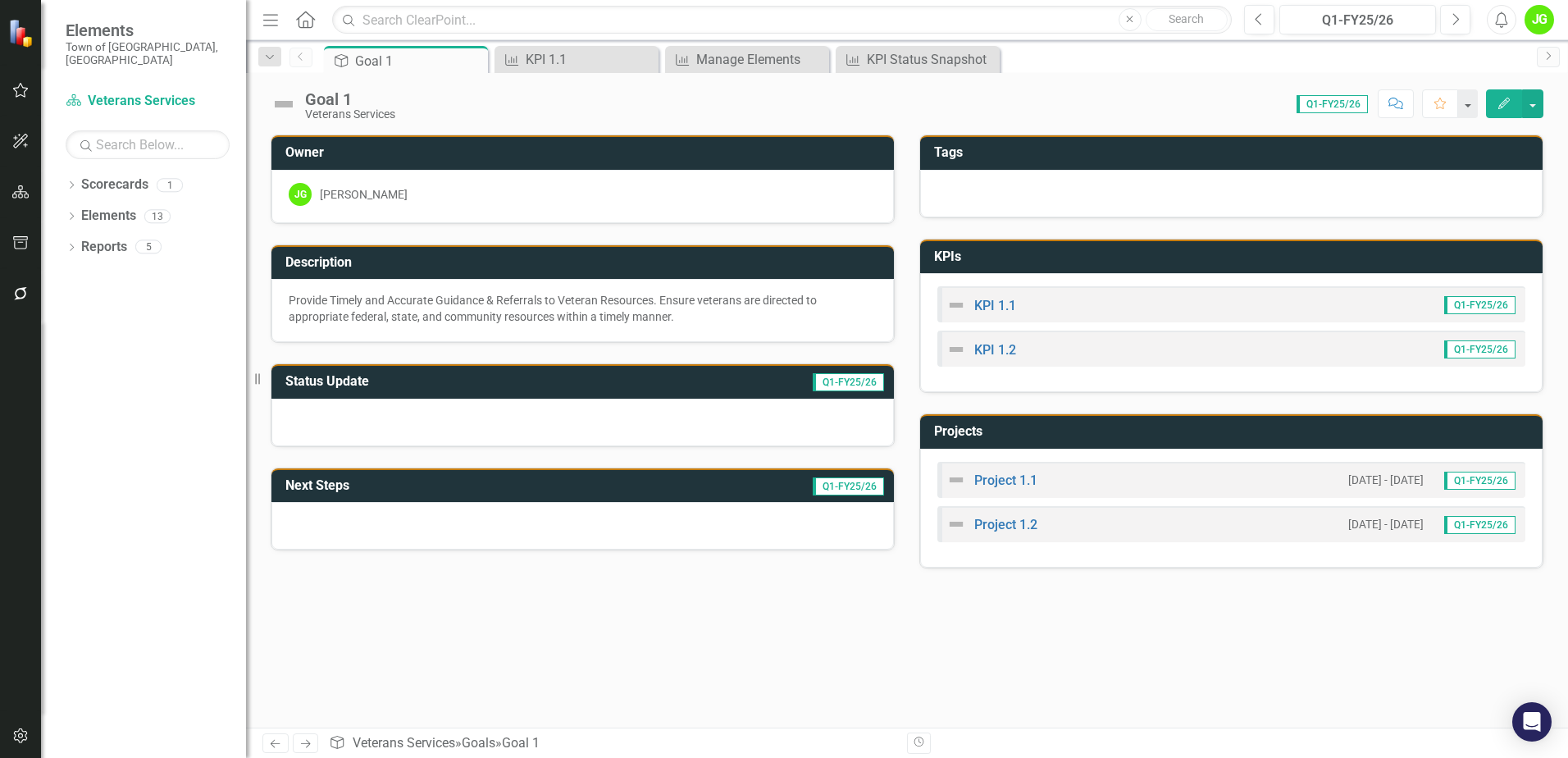
click at [955, 304] on img at bounding box center [956, 305] width 20 height 20
click at [997, 309] on link "KPI 1.1" at bounding box center [995, 306] width 42 height 16
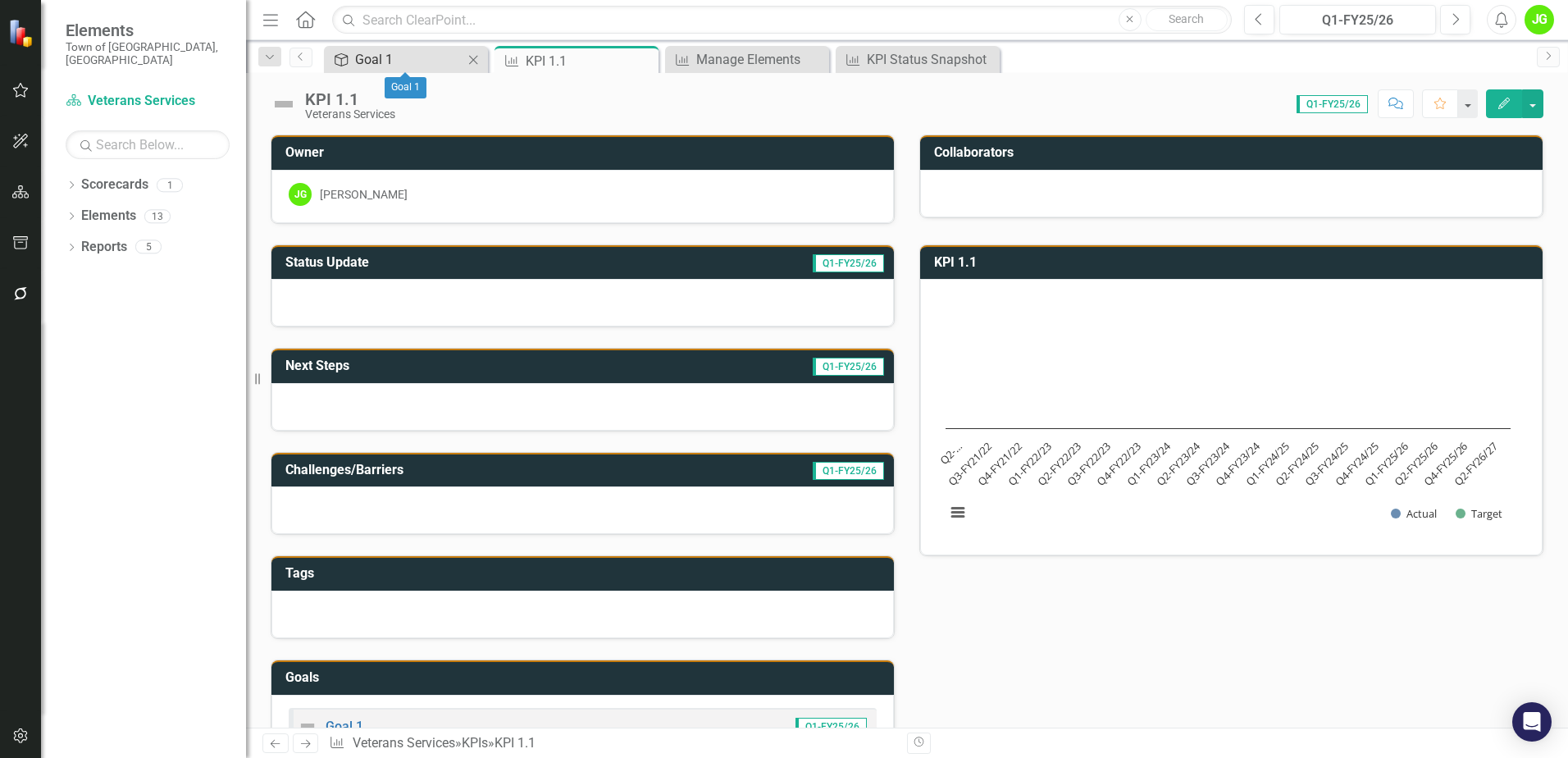
click at [375, 63] on div "Goal 1" at bounding box center [409, 60] width 108 height 21
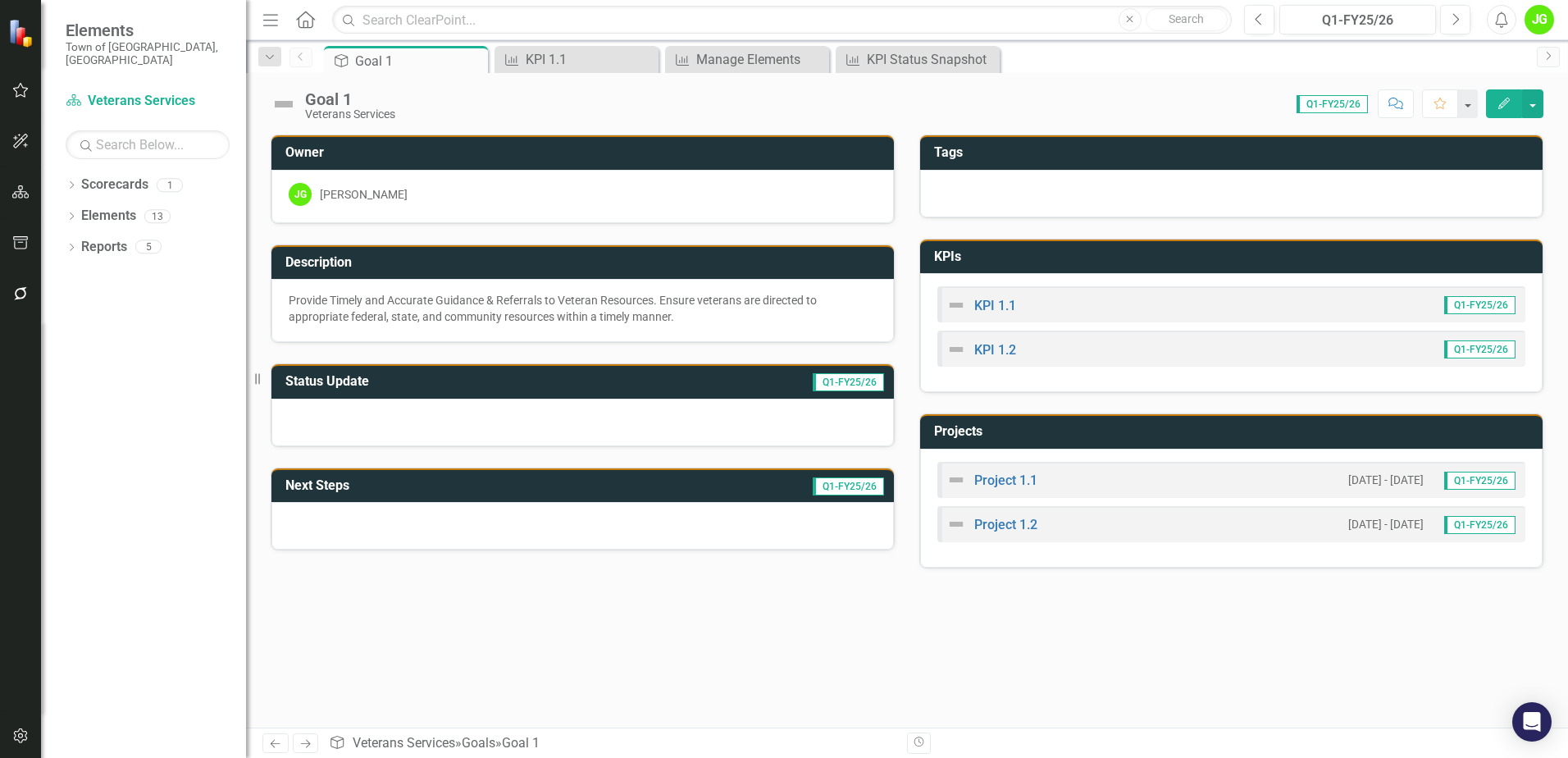
click at [990, 262] on h3 "KPIs" at bounding box center [1234, 256] width 600 height 15
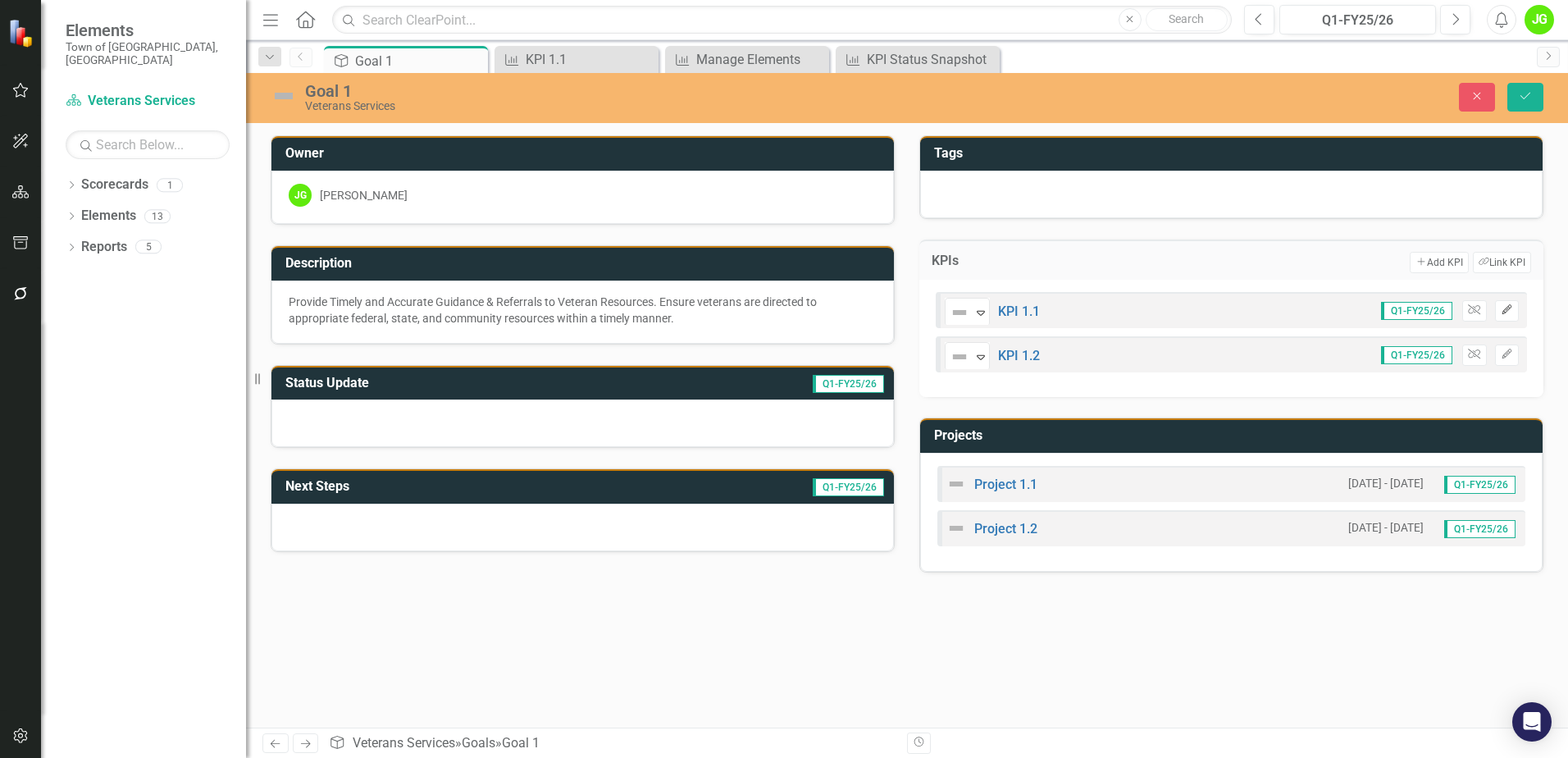
click at [1509, 310] on icon "Edit" at bounding box center [1507, 309] width 12 height 10
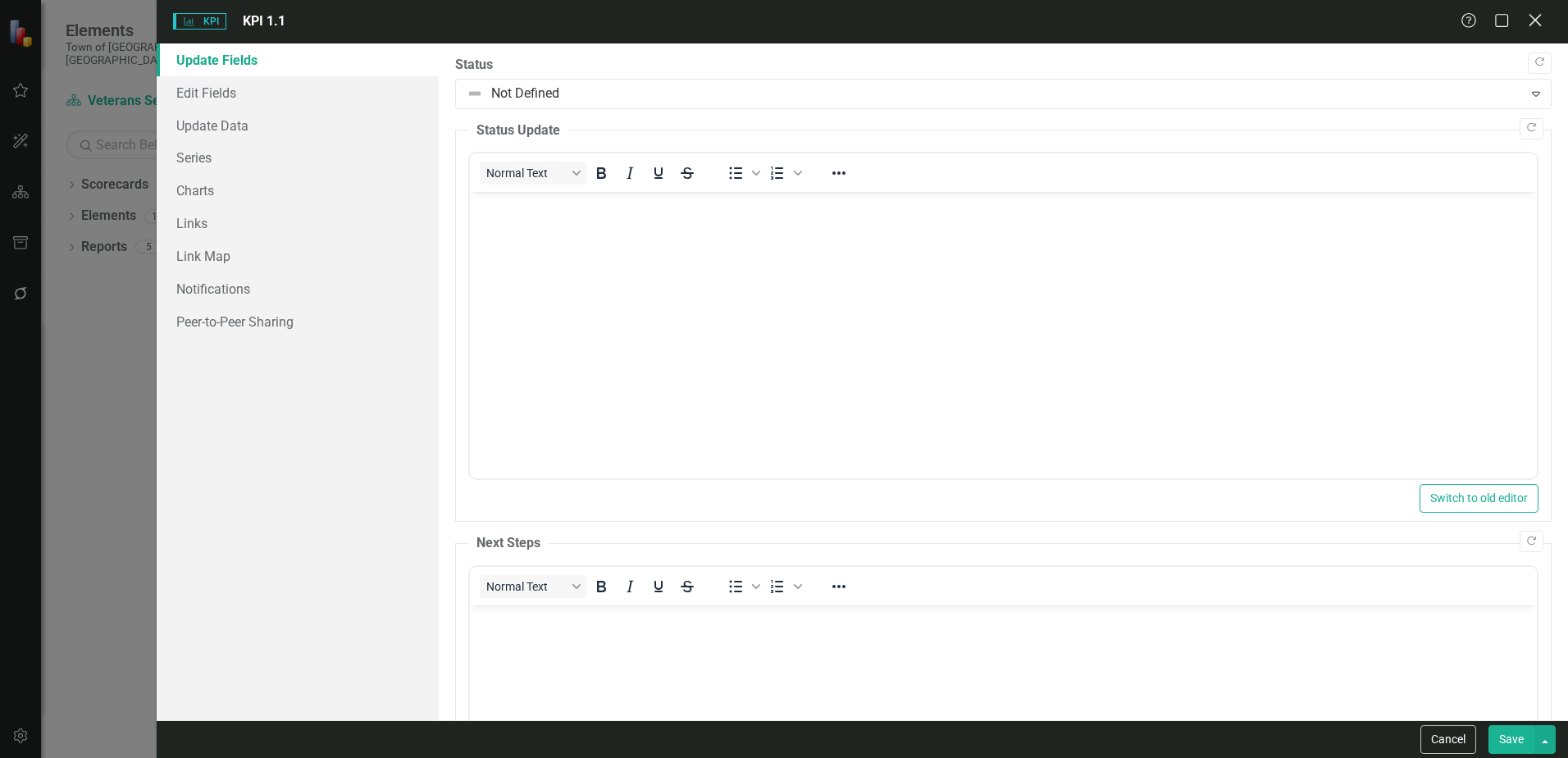
click at [1538, 21] on icon "Close" at bounding box center [1535, 20] width 21 height 16
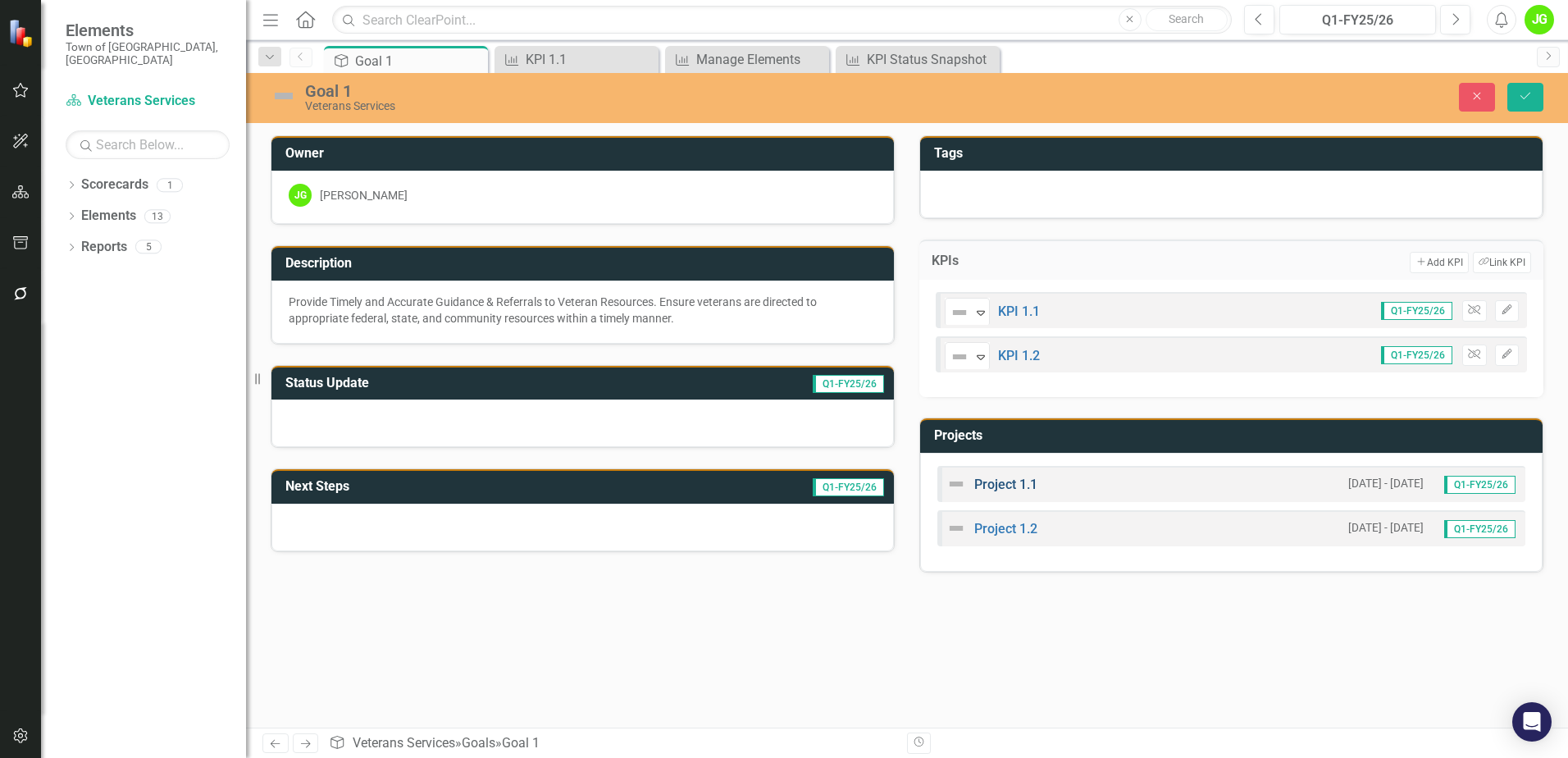
click at [1010, 484] on link "Project 1.1" at bounding box center [1005, 484] width 63 height 16
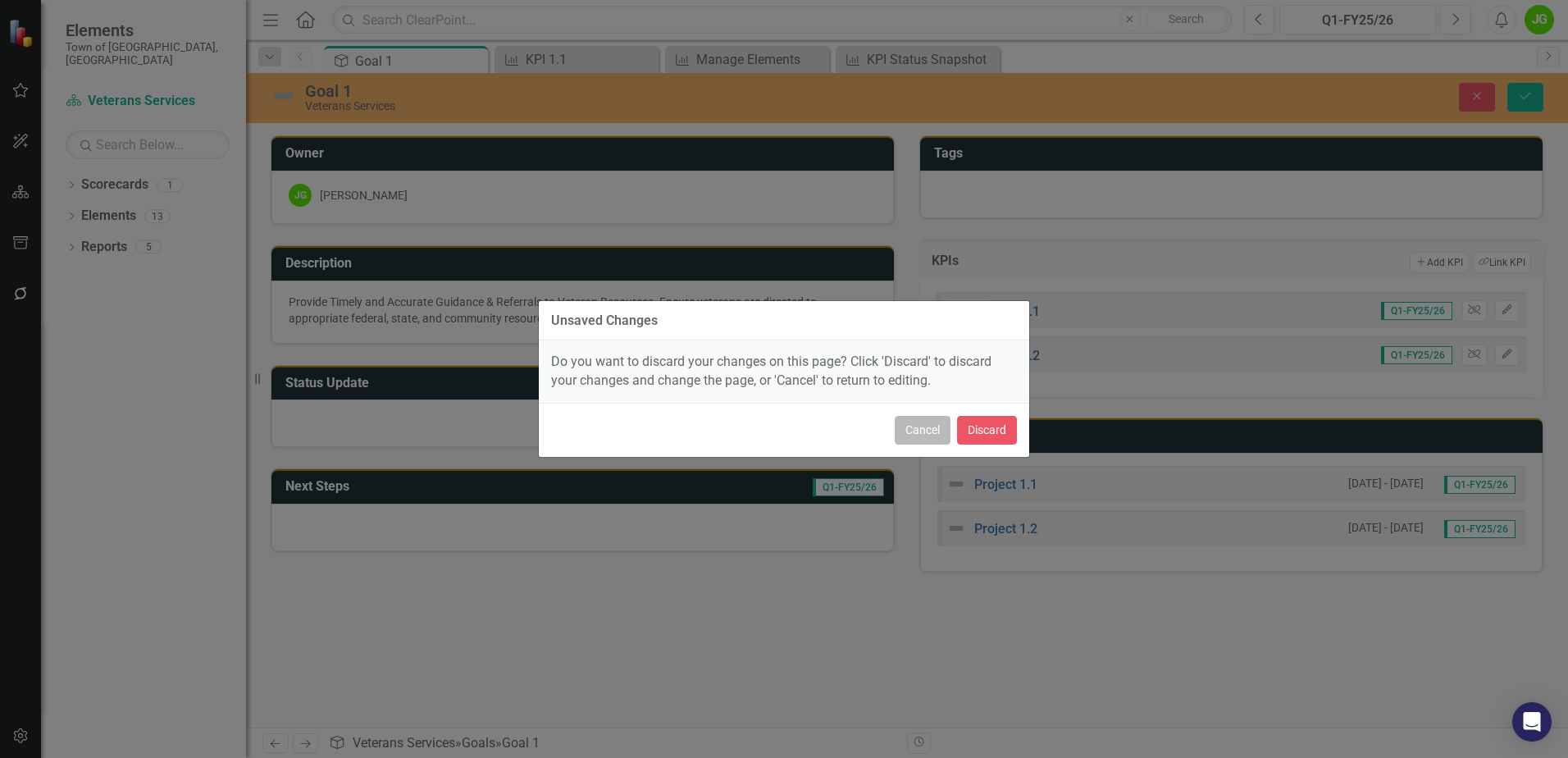
click at [912, 428] on button "Cancel" at bounding box center [922, 430] width 55 height 29
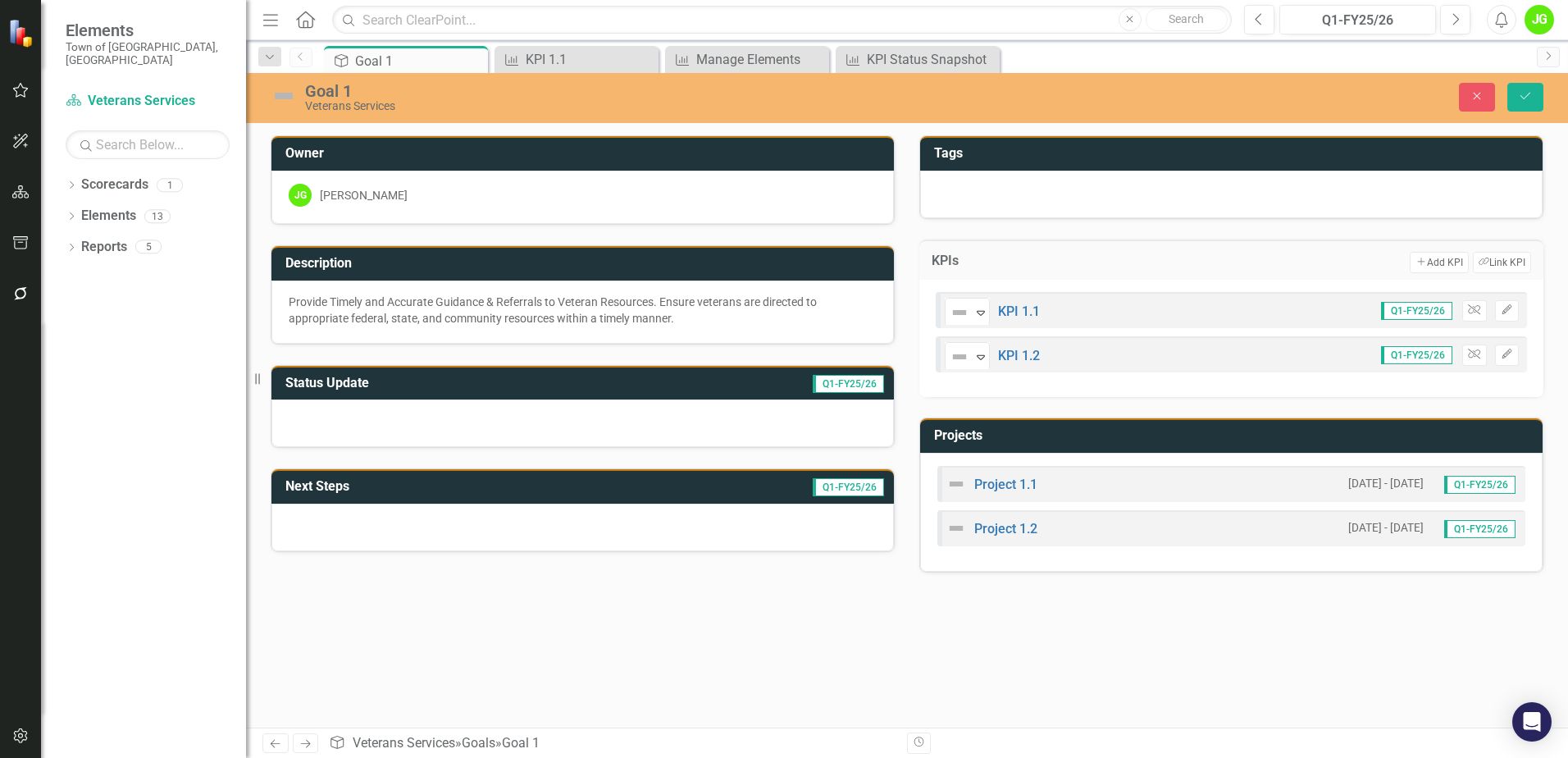
click at [1023, 436] on h3 "Projects" at bounding box center [1234, 435] width 600 height 15
click at [1093, 437] on h3 "Projects" at bounding box center [1234, 435] width 600 height 15
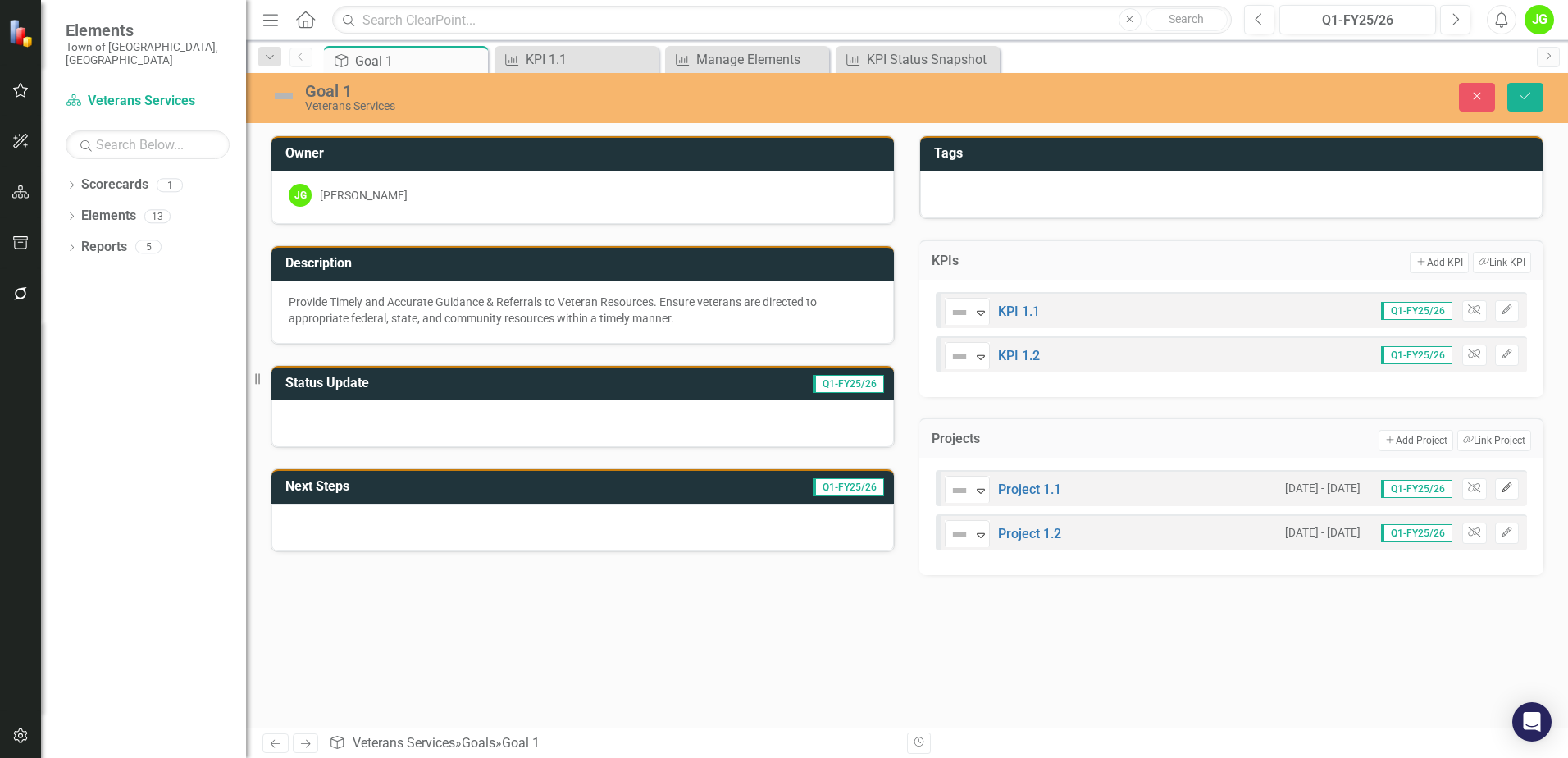
click at [1507, 491] on icon "Edit" at bounding box center [1507, 488] width 12 height 10
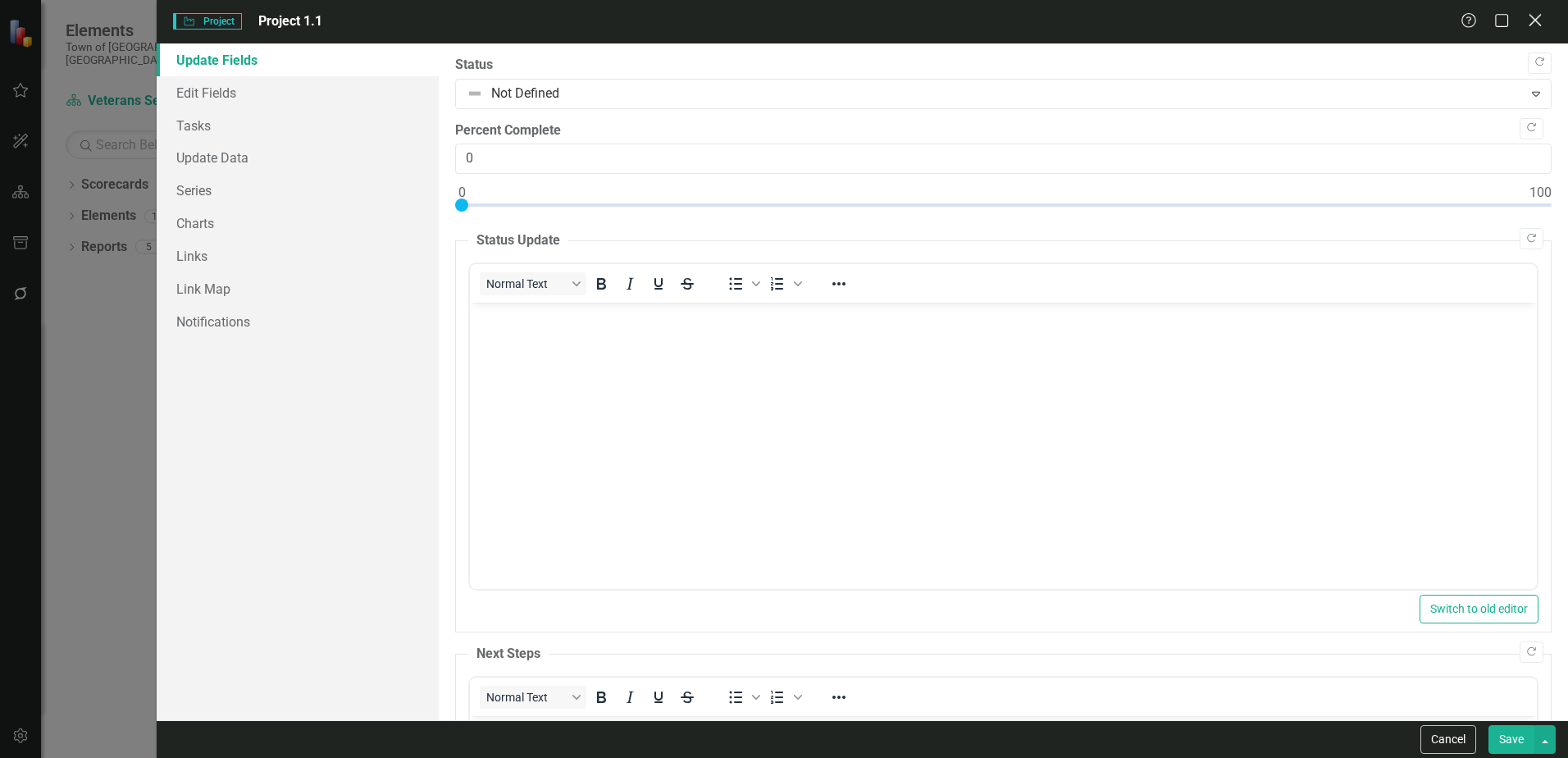
click at [1536, 19] on icon at bounding box center [1534, 20] width 12 height 12
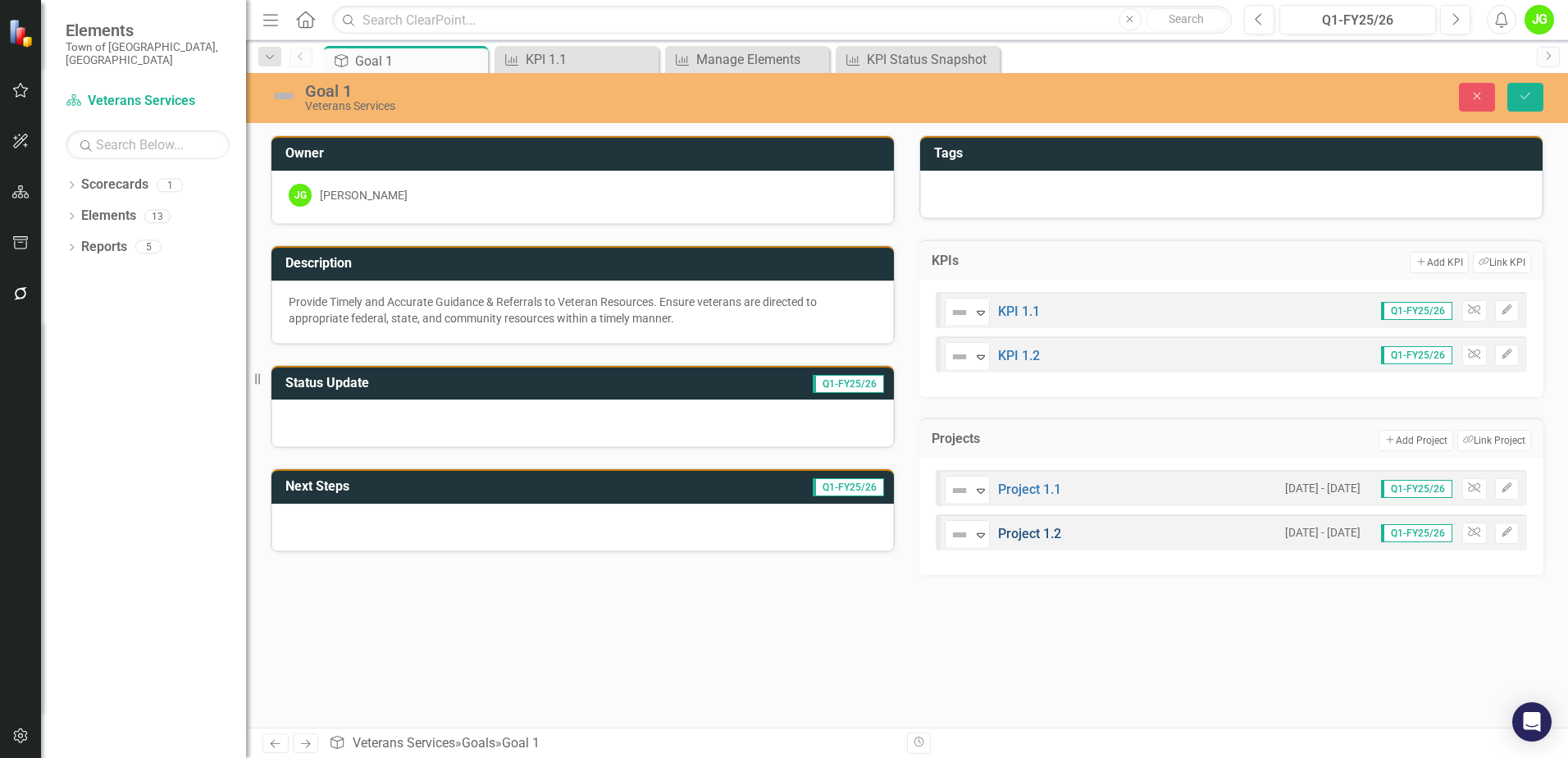
click at [1016, 536] on link "Project 1.2" at bounding box center [1029, 534] width 63 height 16
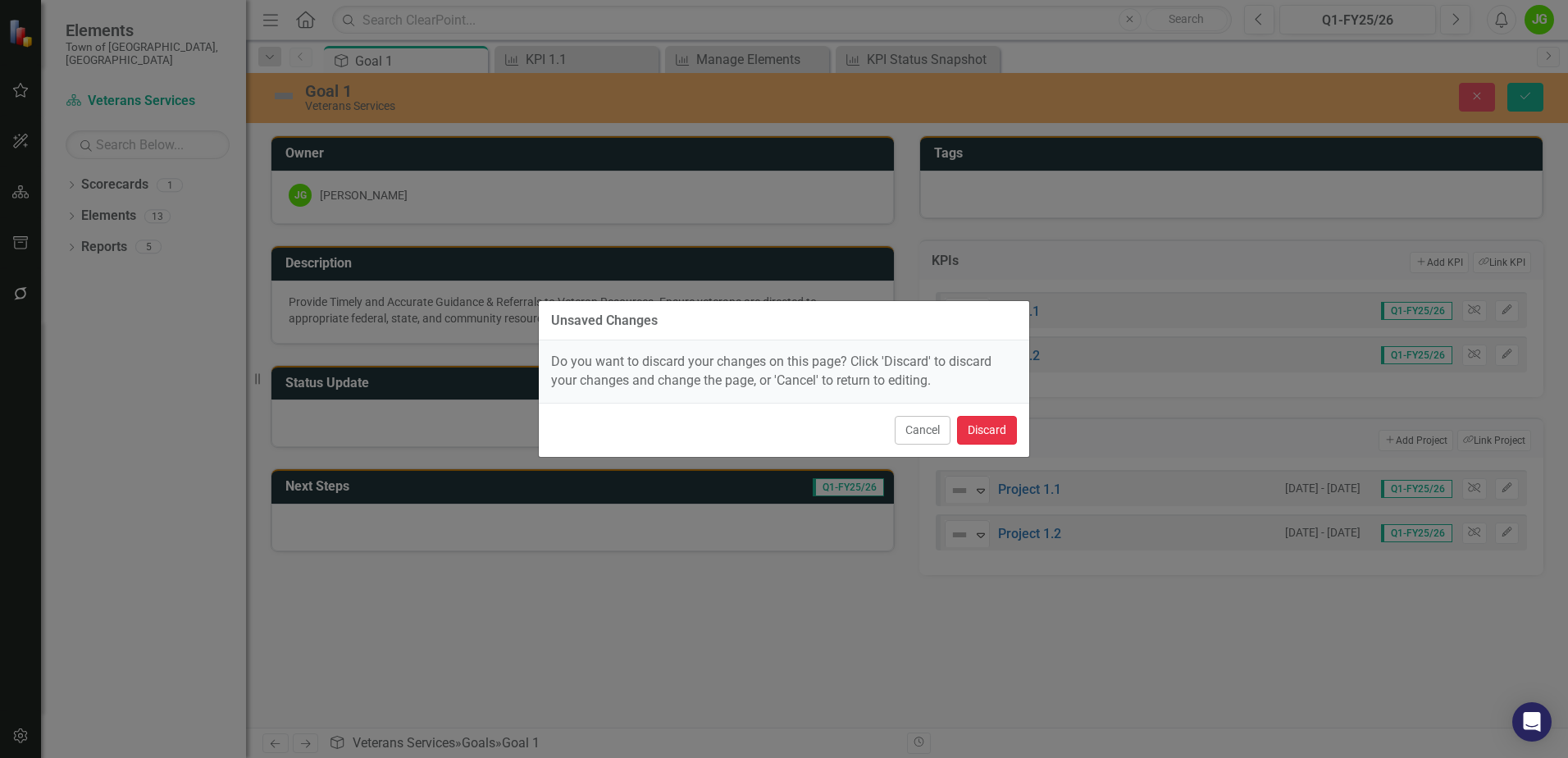
click at [969, 435] on button "Discard" at bounding box center [986, 430] width 60 height 29
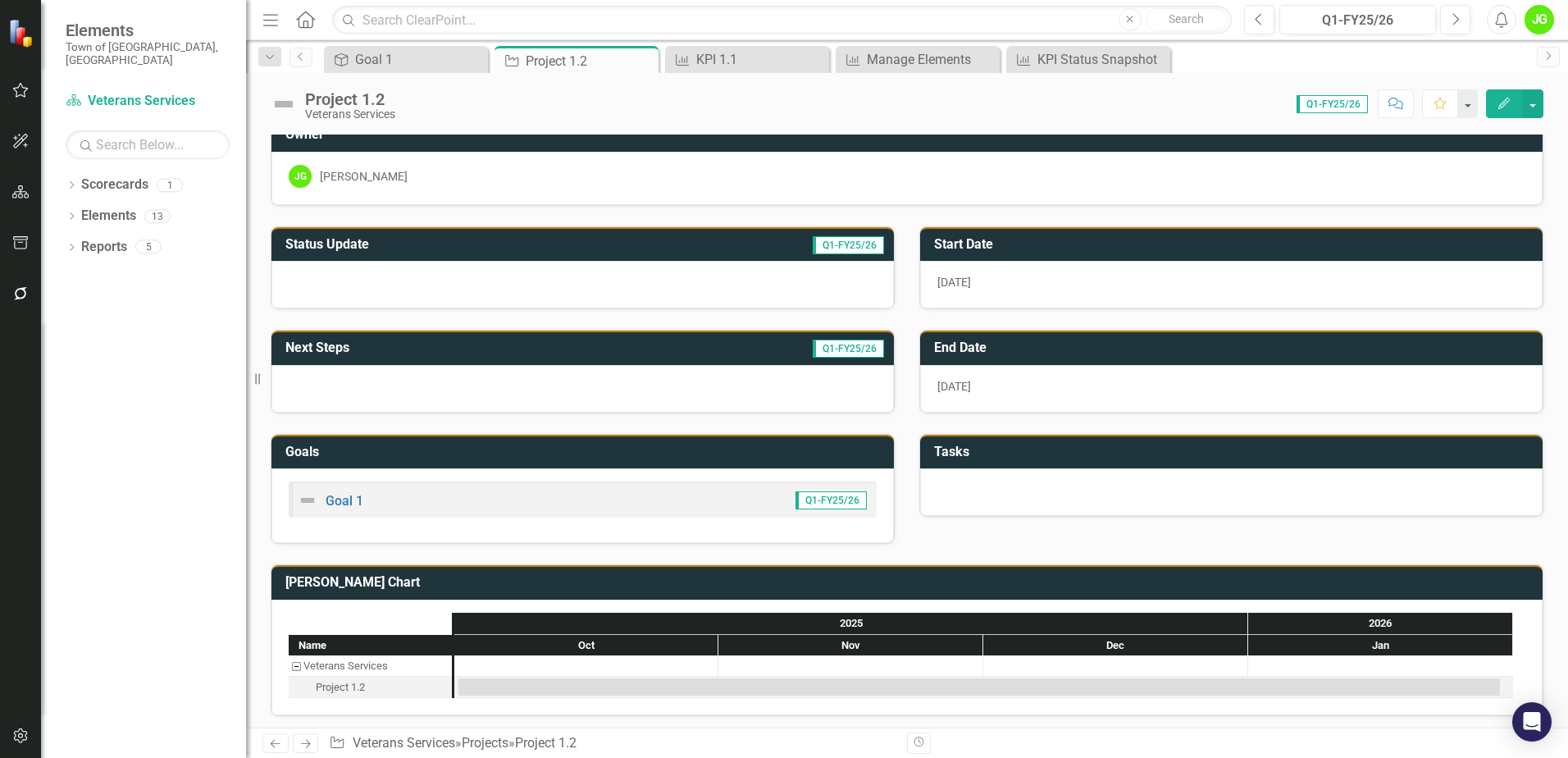
scroll to position [23, 0]
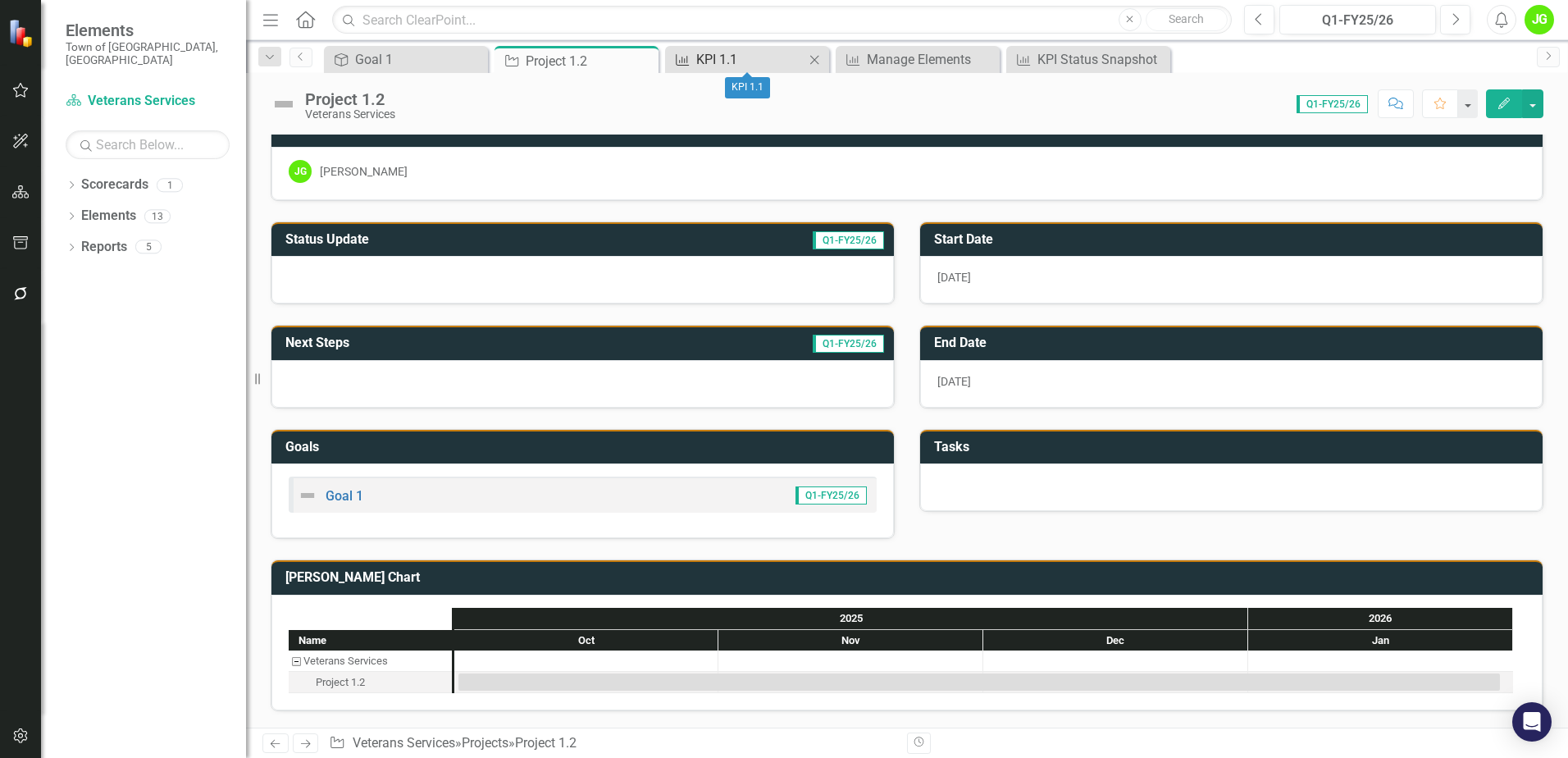
click at [717, 60] on div "KPI 1.1" at bounding box center [750, 60] width 108 height 21
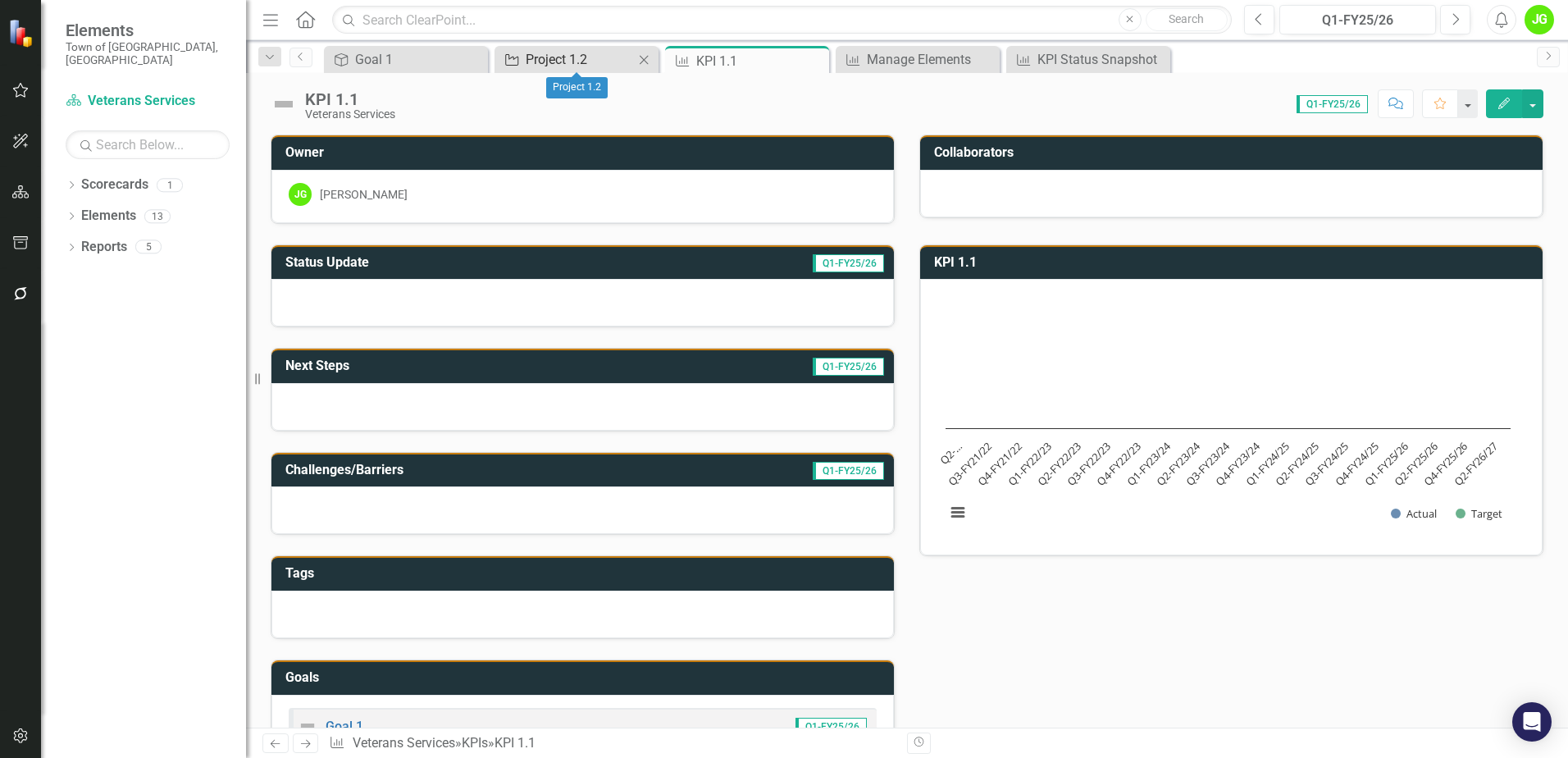
click at [570, 62] on div "Project 1.2" at bounding box center [579, 60] width 108 height 21
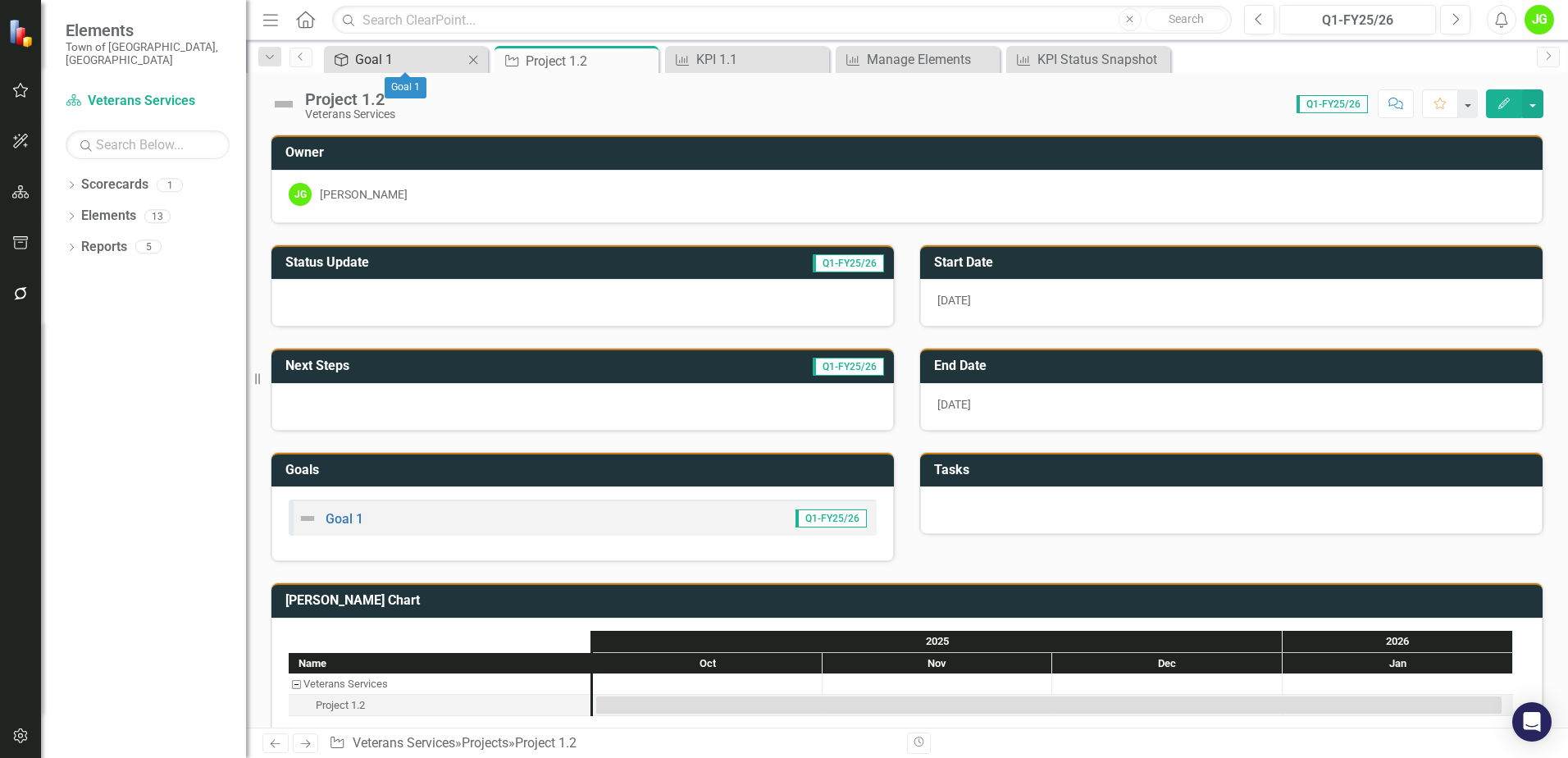
click at [393, 62] on div "Goal 1" at bounding box center [409, 60] width 108 height 21
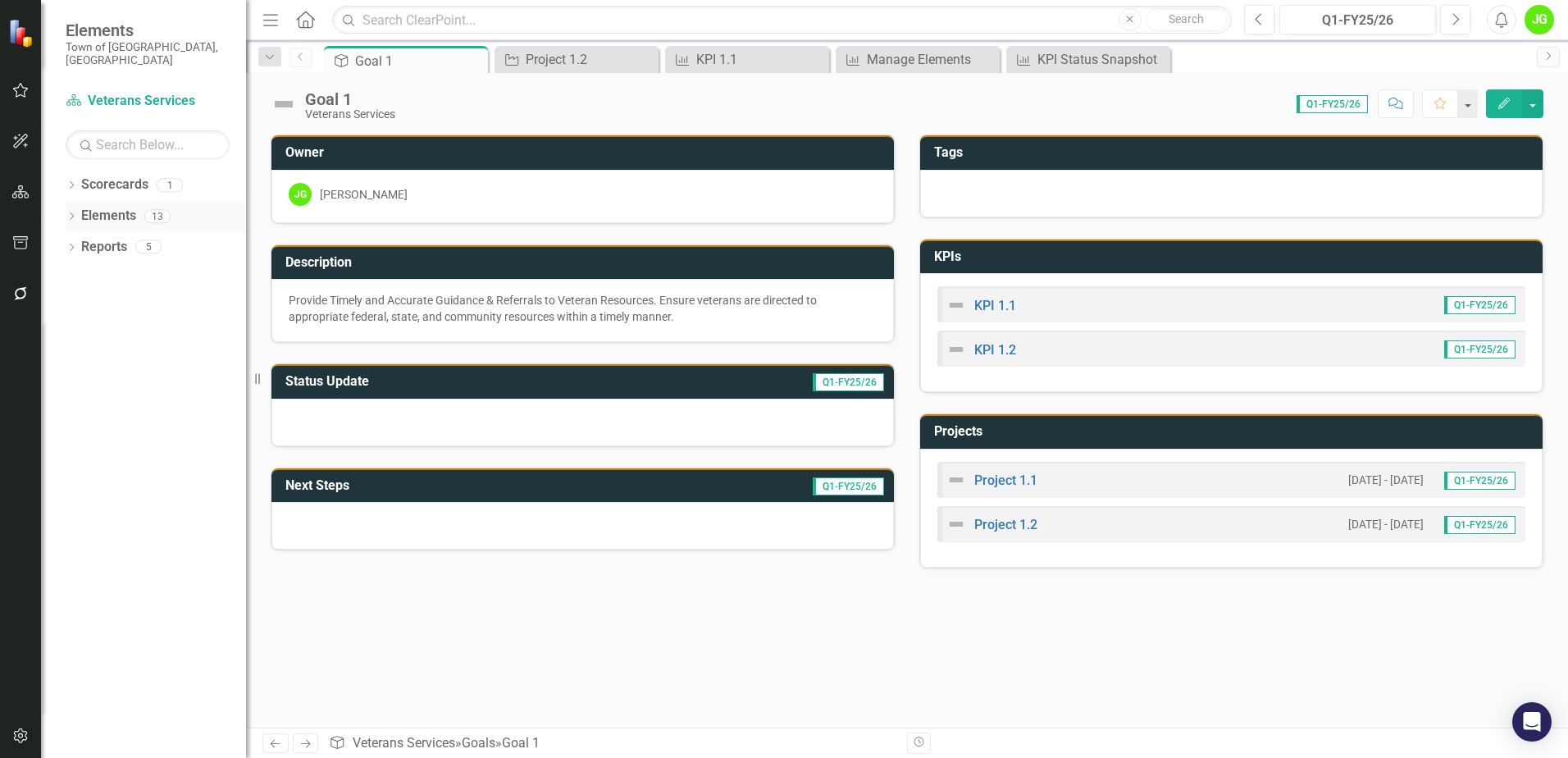
click at [113, 207] on link "Elements" at bounding box center [108, 217] width 55 height 19
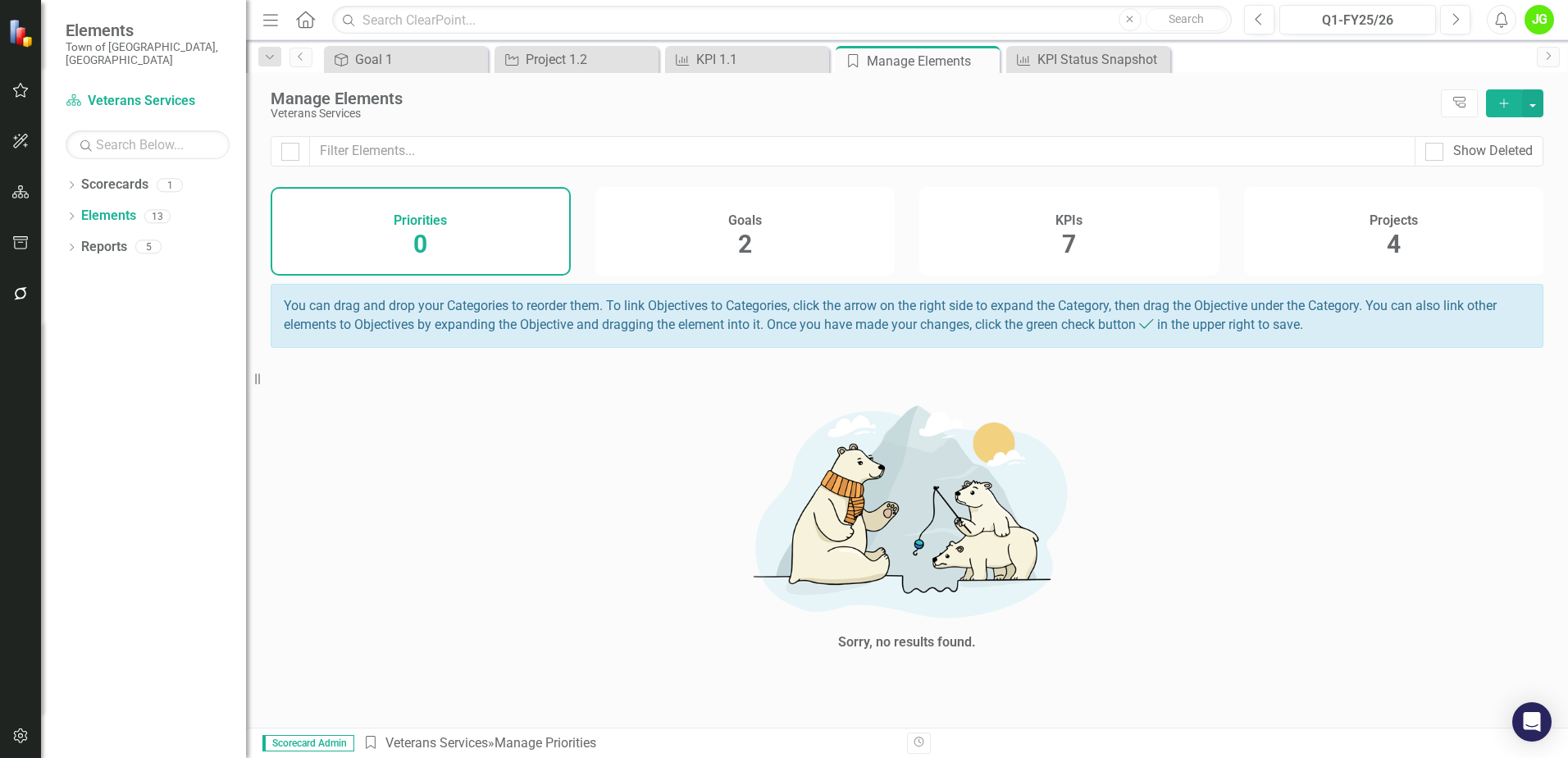
click at [722, 250] on div "Goals 2" at bounding box center [745, 231] width 300 height 88
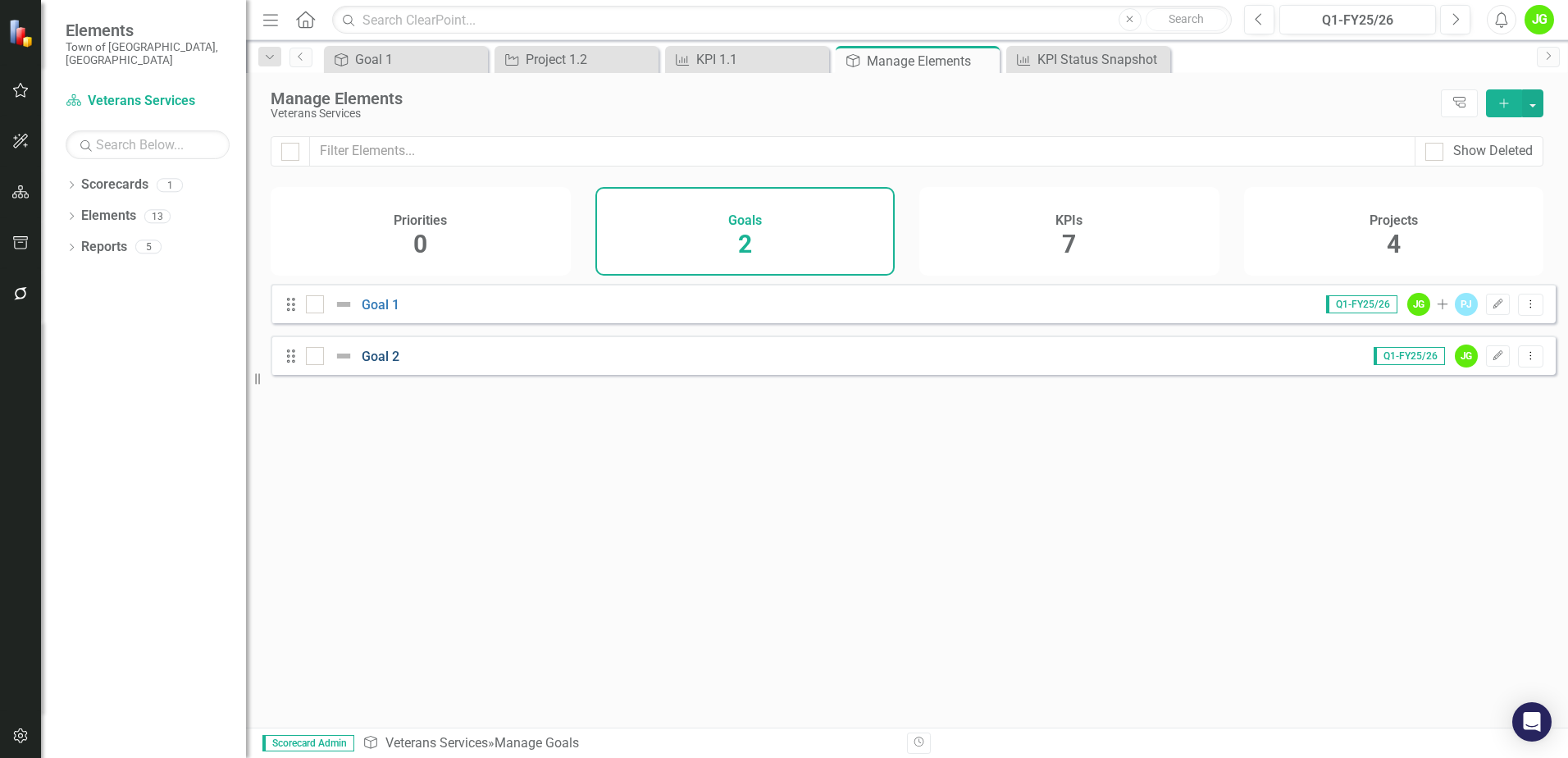
click at [391, 365] on link "Goal 2" at bounding box center [381, 357] width 38 height 16
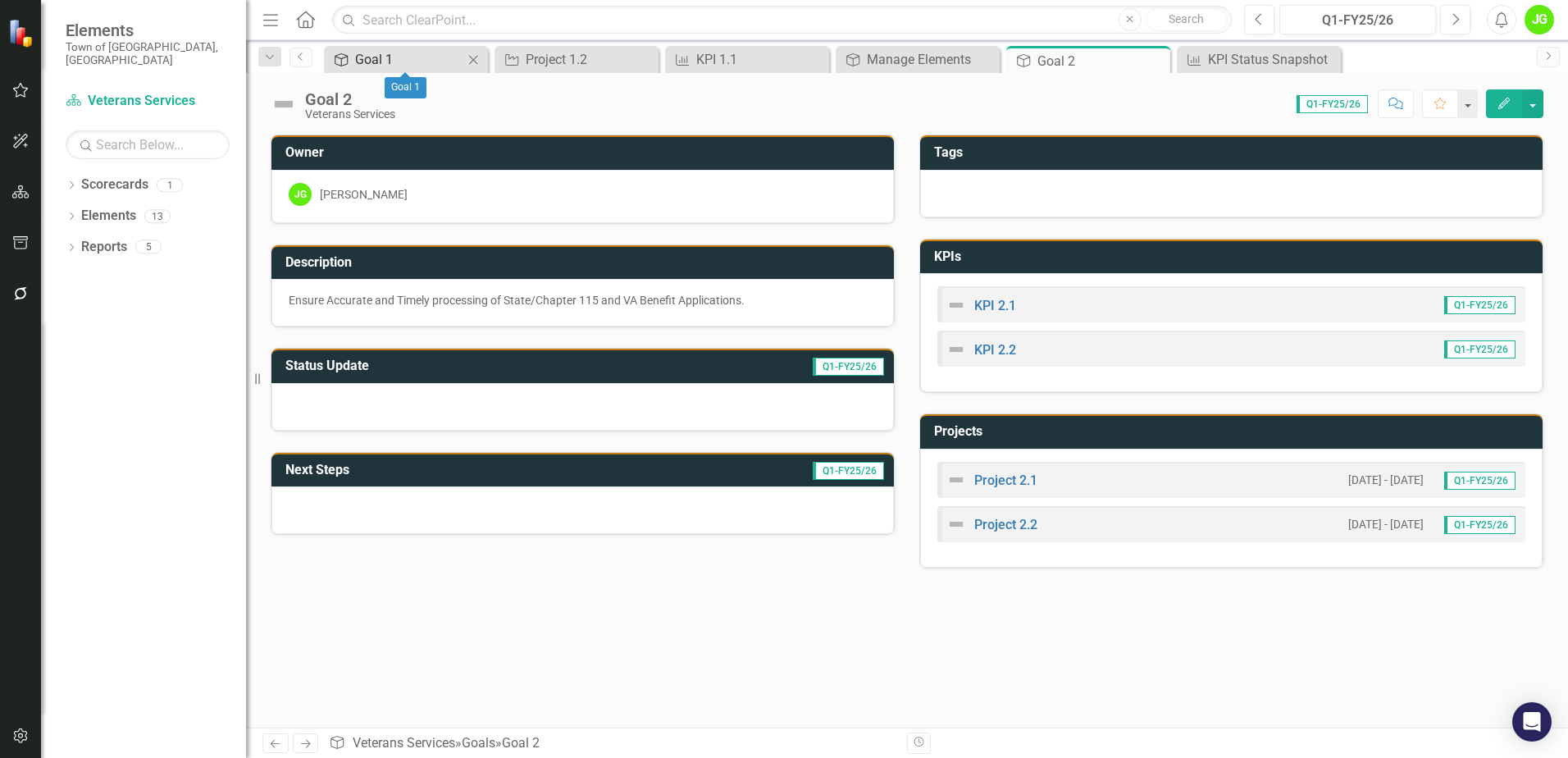
click at [385, 58] on div "Goal 1" at bounding box center [409, 60] width 108 height 21
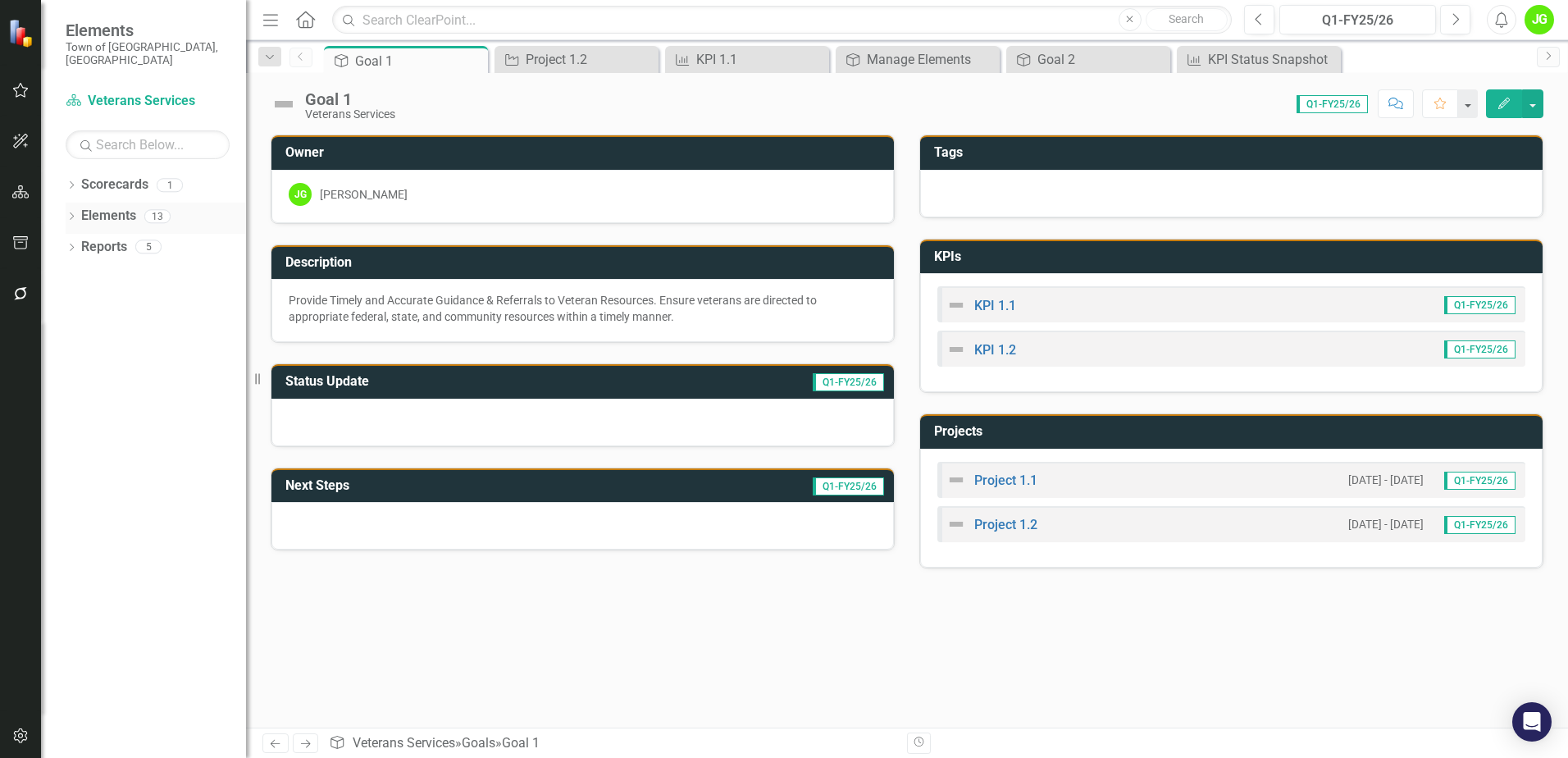
click at [110, 207] on link "Elements" at bounding box center [108, 217] width 55 height 19
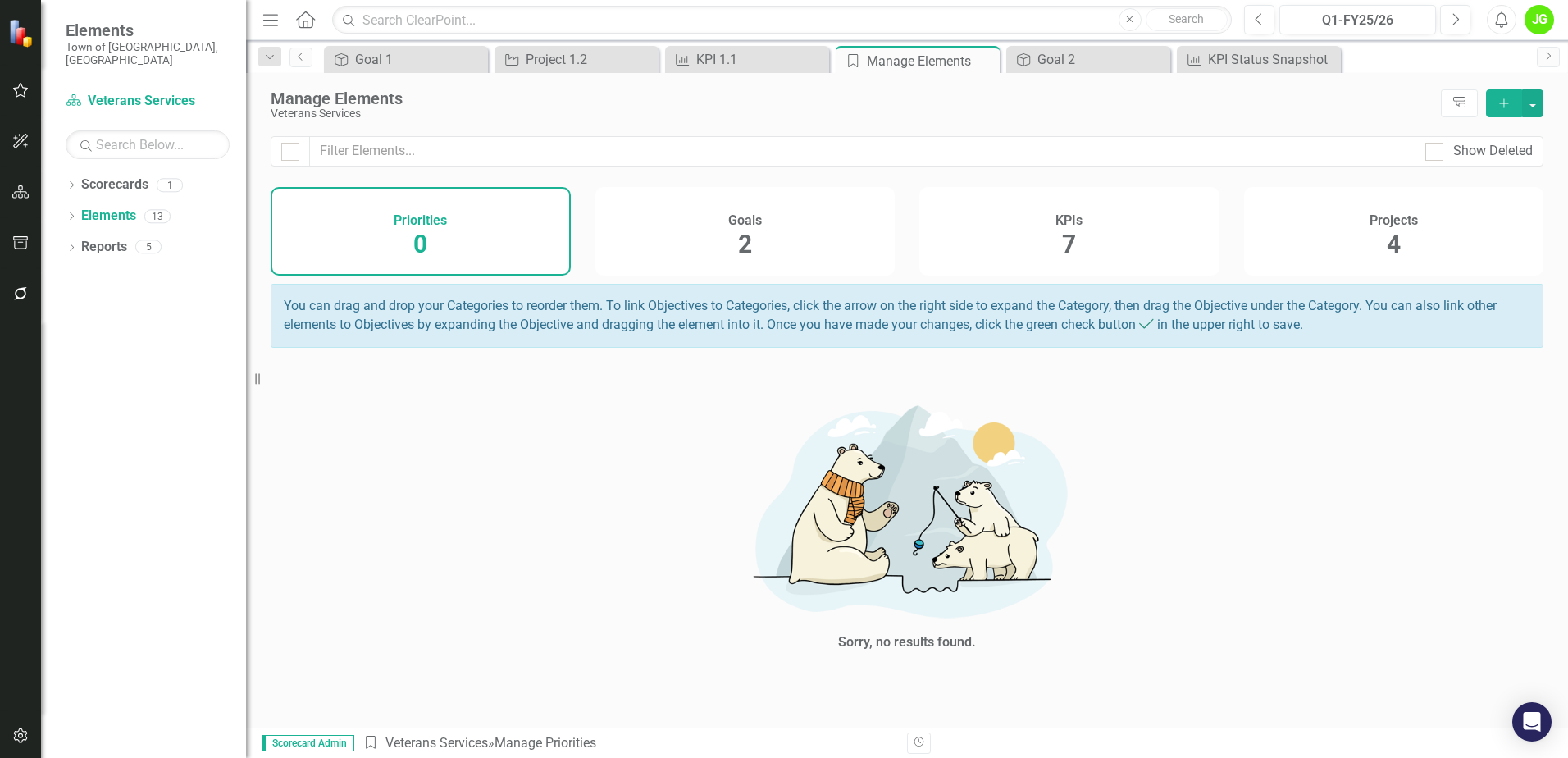
click at [733, 242] on div "Goals 2" at bounding box center [745, 231] width 300 height 88
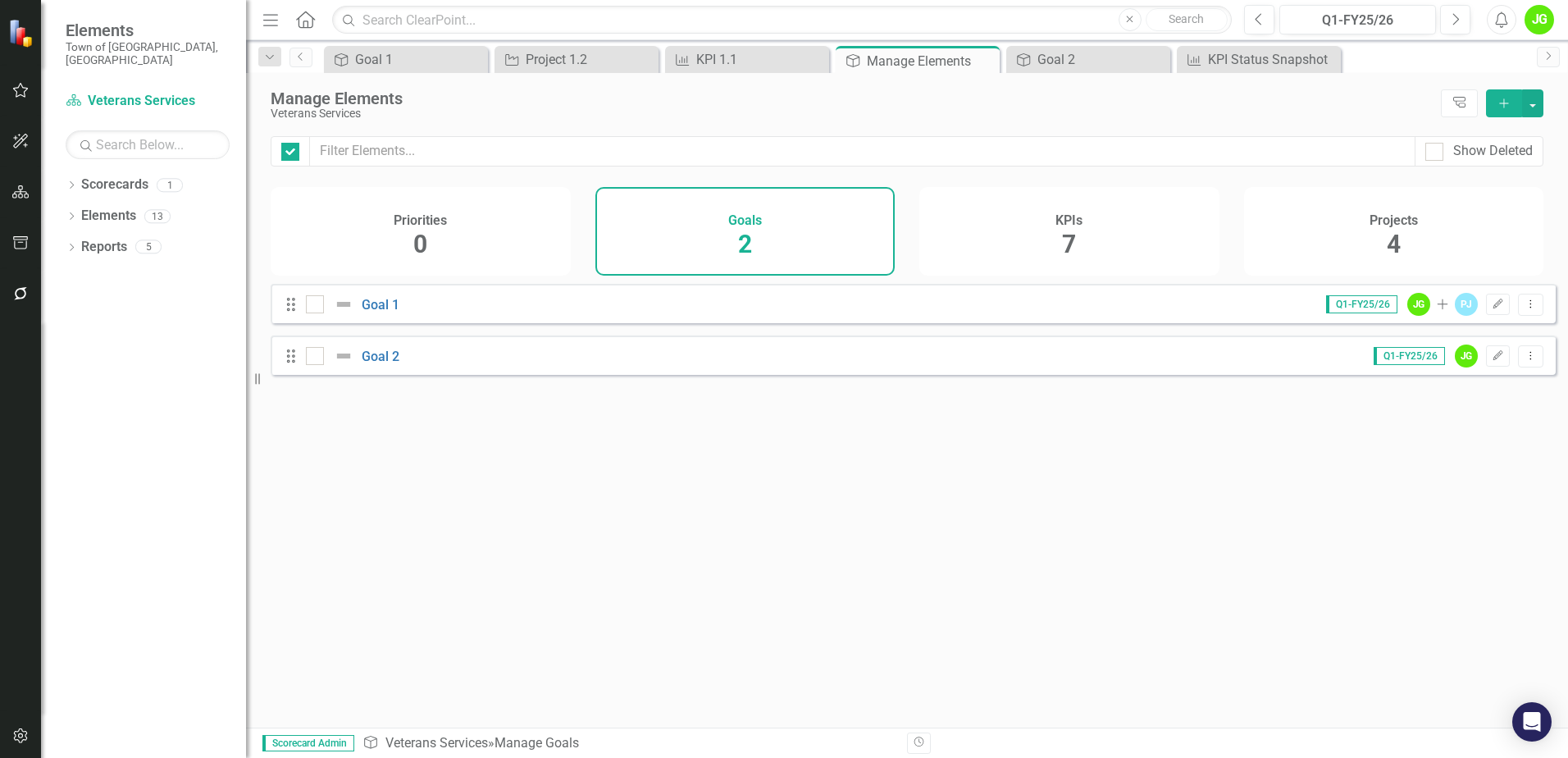
checkbox input "false"
